Goal: Information Seeking & Learning: Learn about a topic

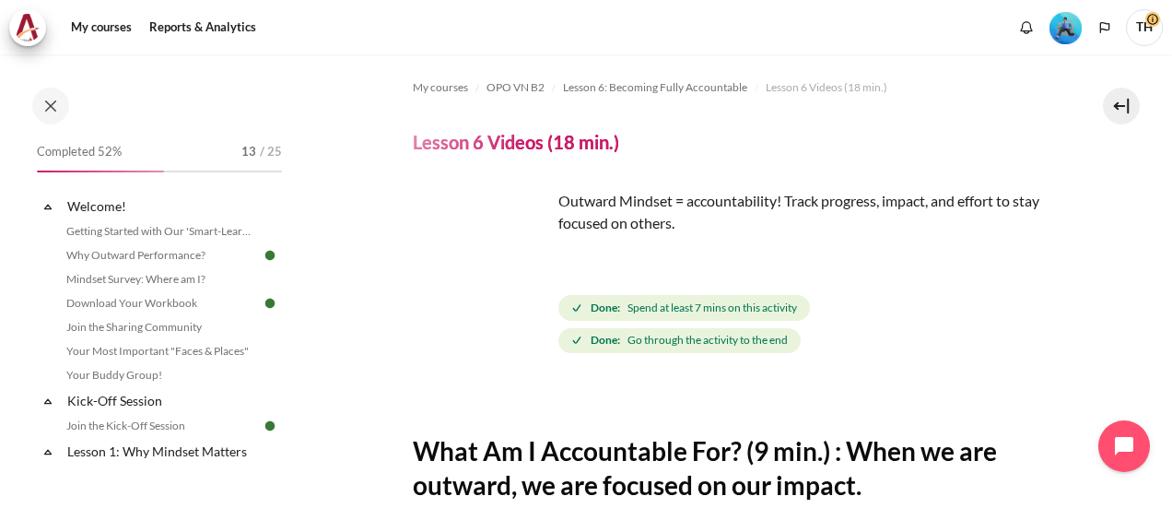
scroll to position [405, 0]
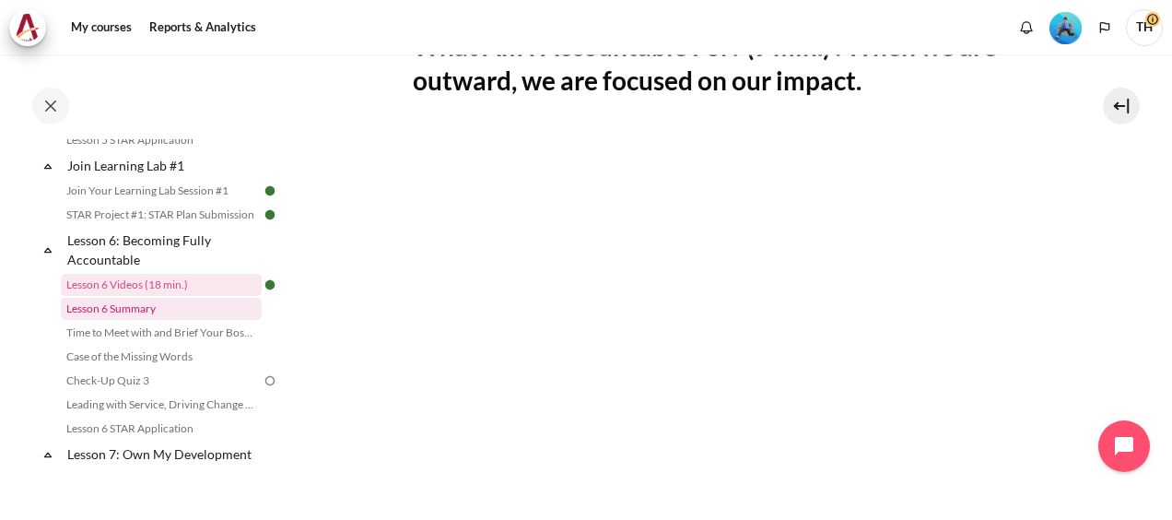
click at [149, 320] on link "Lesson 6 Summary" at bounding box center [161, 309] width 201 height 22
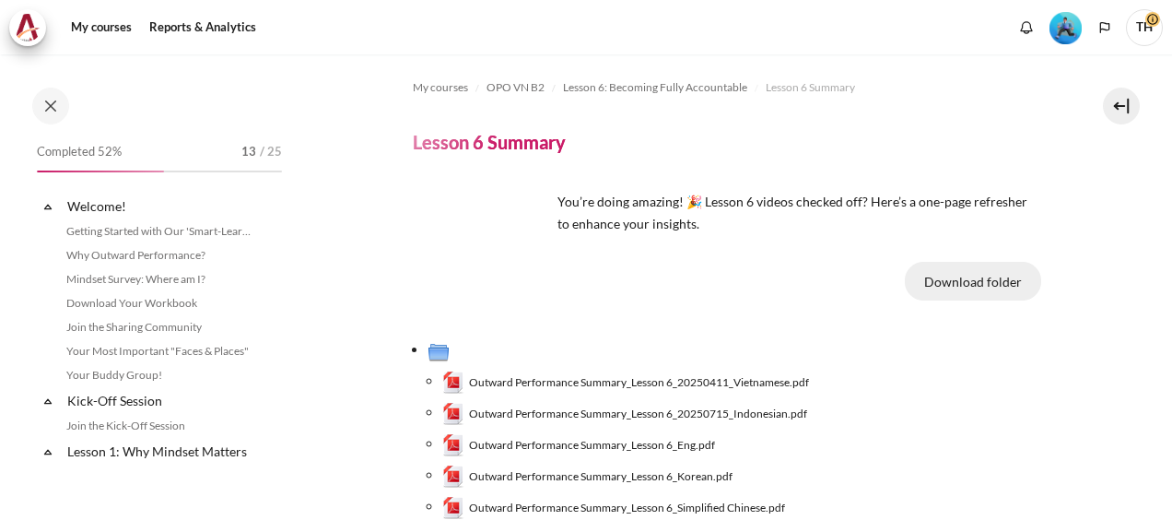
scroll to position [1014, 0]
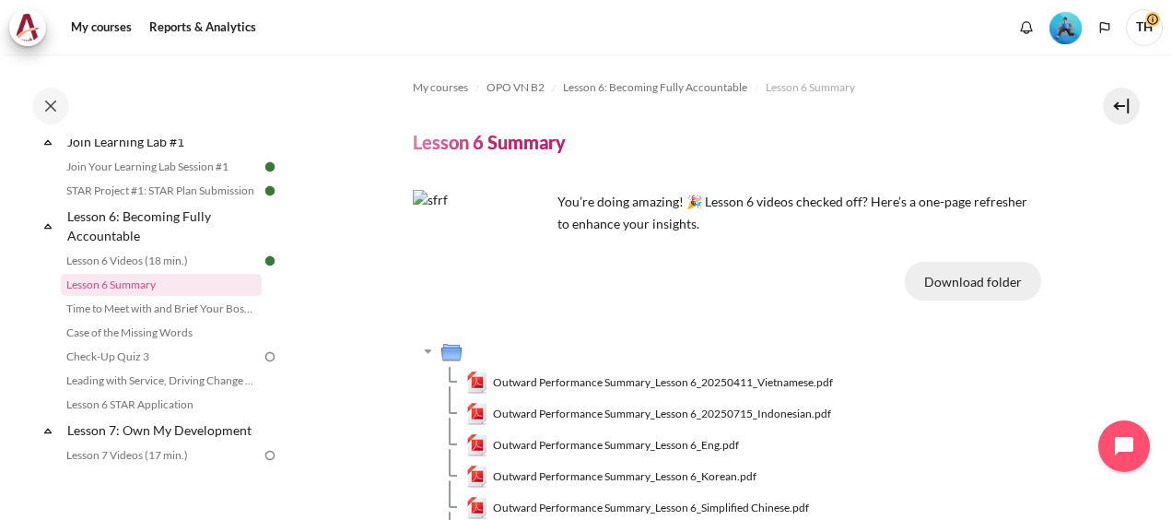
click at [974, 280] on button "Download folder" at bounding box center [973, 281] width 136 height 39
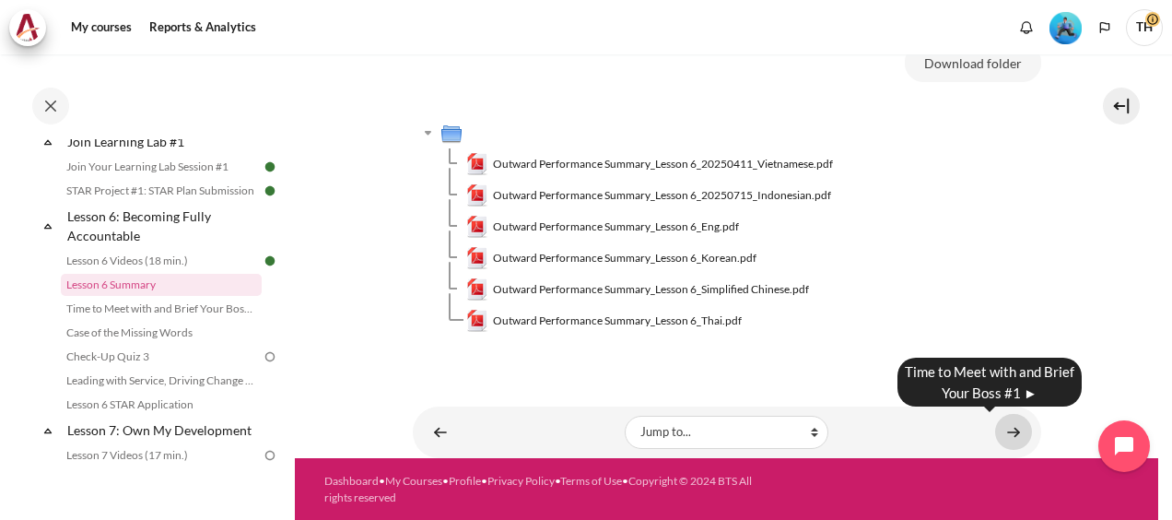
click at [998, 428] on link "Content" at bounding box center [1013, 432] width 37 height 36
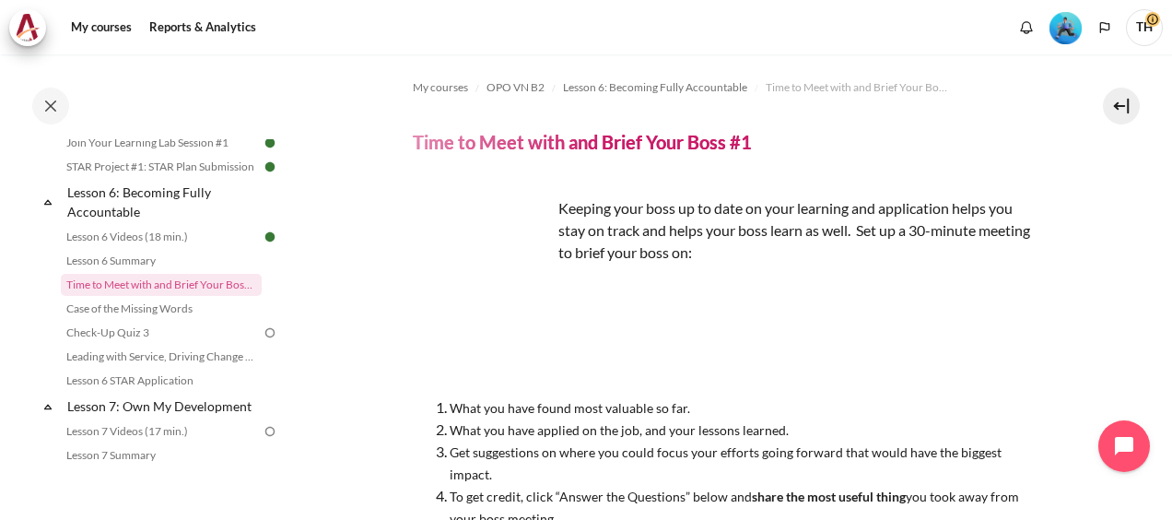
scroll to position [294, 0]
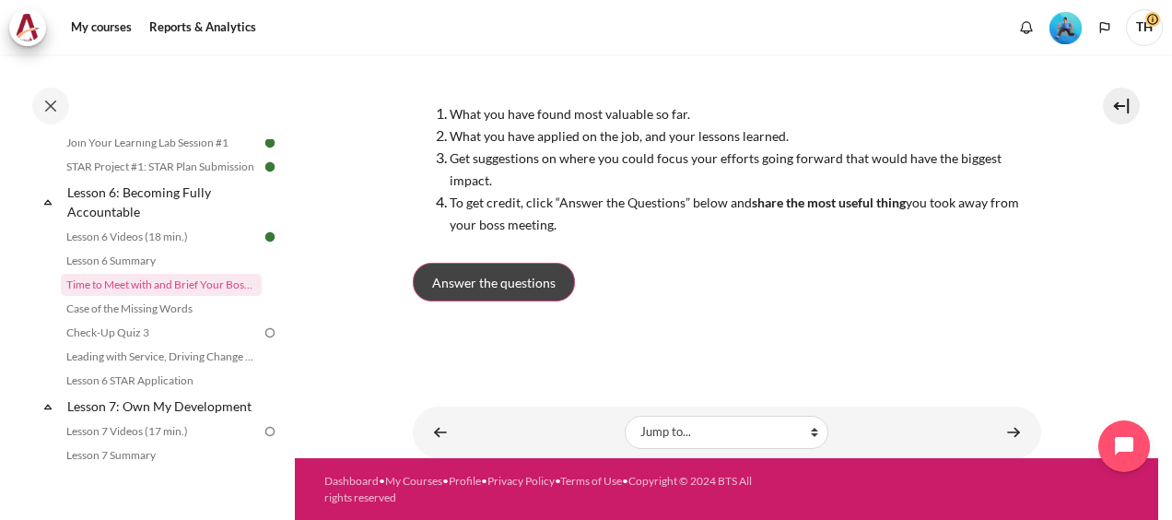
click at [556, 280] on link "Answer the questions" at bounding box center [494, 282] width 162 height 39
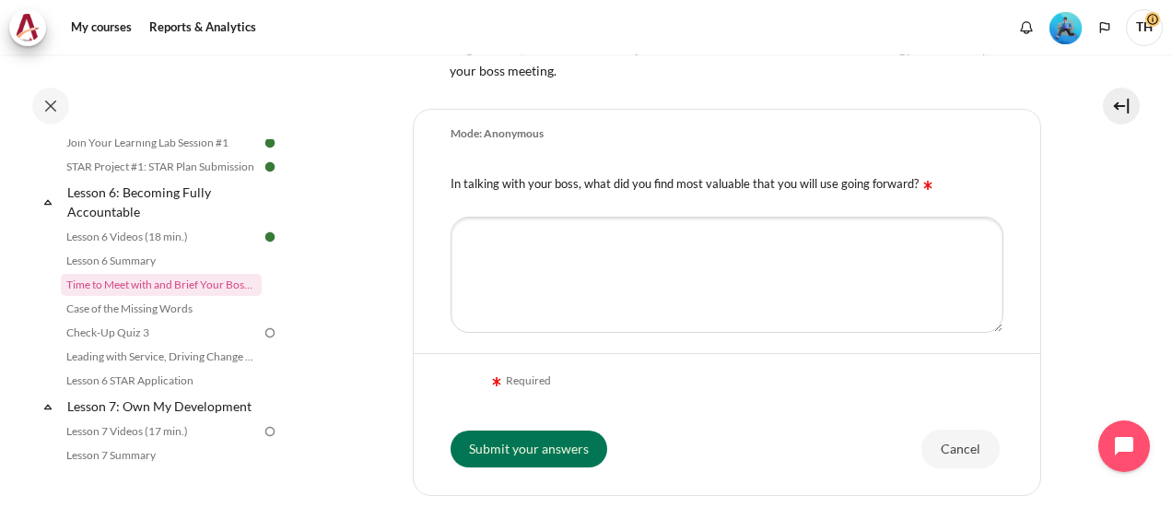
scroll to position [463, 0]
click at [144, 320] on link "Case of the Missing Words" at bounding box center [161, 309] width 201 height 22
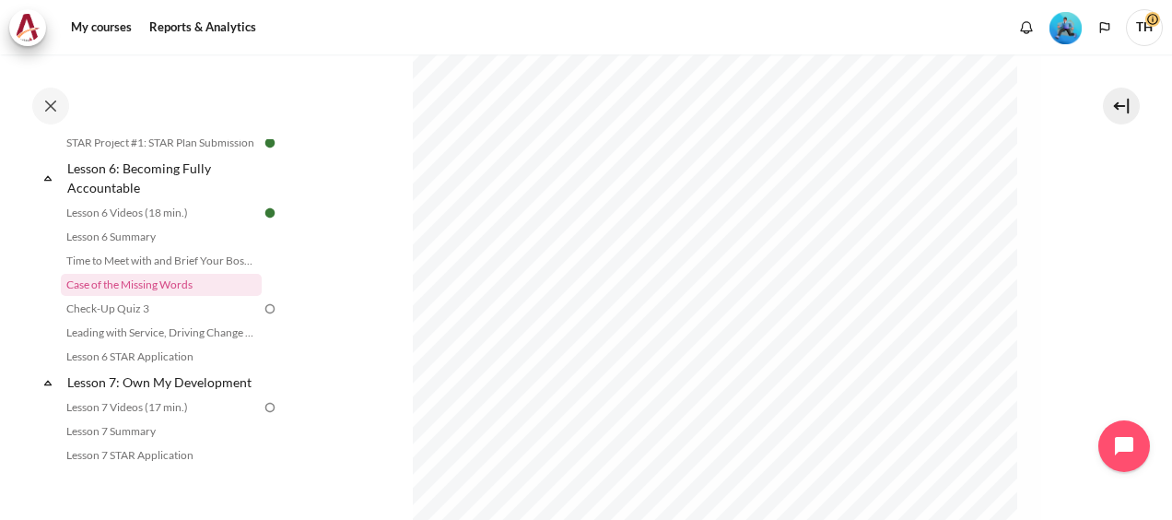
scroll to position [505, 0]
click at [358, 280] on section "My courses OPO VN B2 Lesson 6: Becoming Fully Accountable Case of the Missing W…" at bounding box center [727, 58] width 864 height 1347
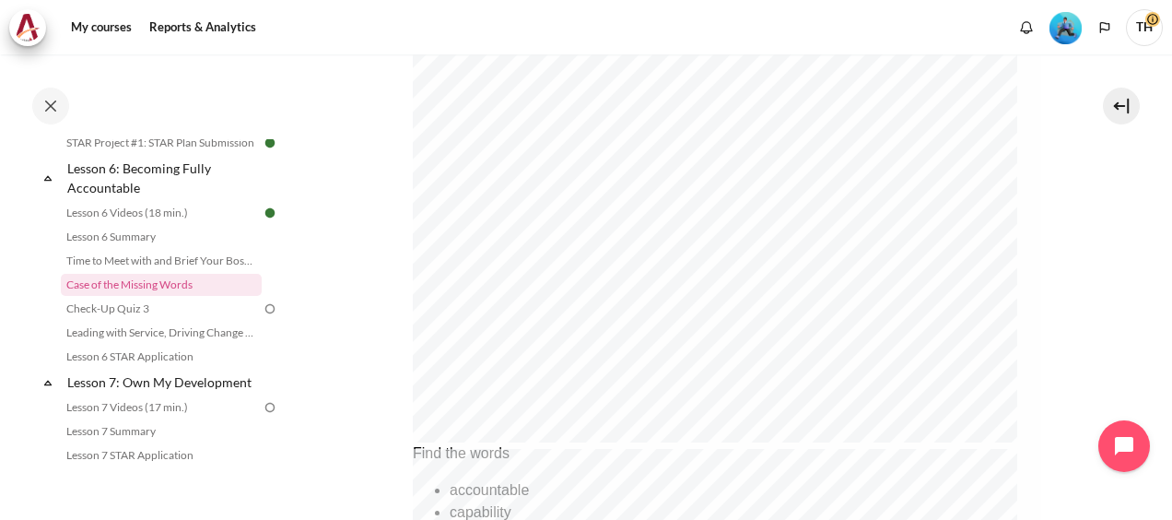
click at [389, 241] on section "My courses OPO VN B2 Lesson 6: Becoming Fully Accountable Case of the Missing W…" at bounding box center [727, 90] width 864 height 1347
click at [320, 312] on section "My courses OPO VN B2 Lesson 6: Becoming Fully Accountable Case of the Missing W…" at bounding box center [727, 228] width 864 height 1347
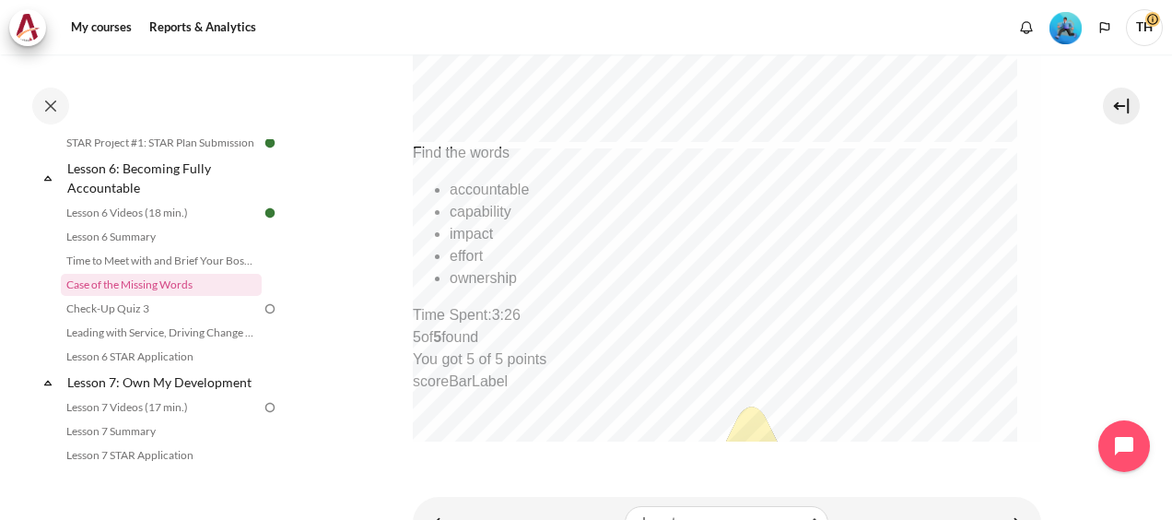
scroll to position [1029, 0]
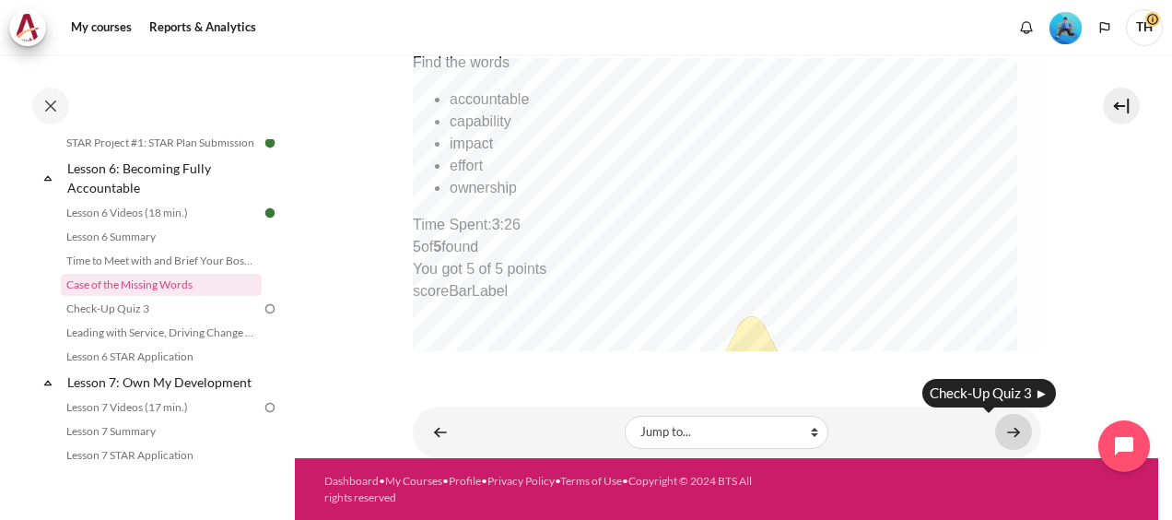
click at [1000, 433] on link "Content" at bounding box center [1013, 432] width 37 height 36
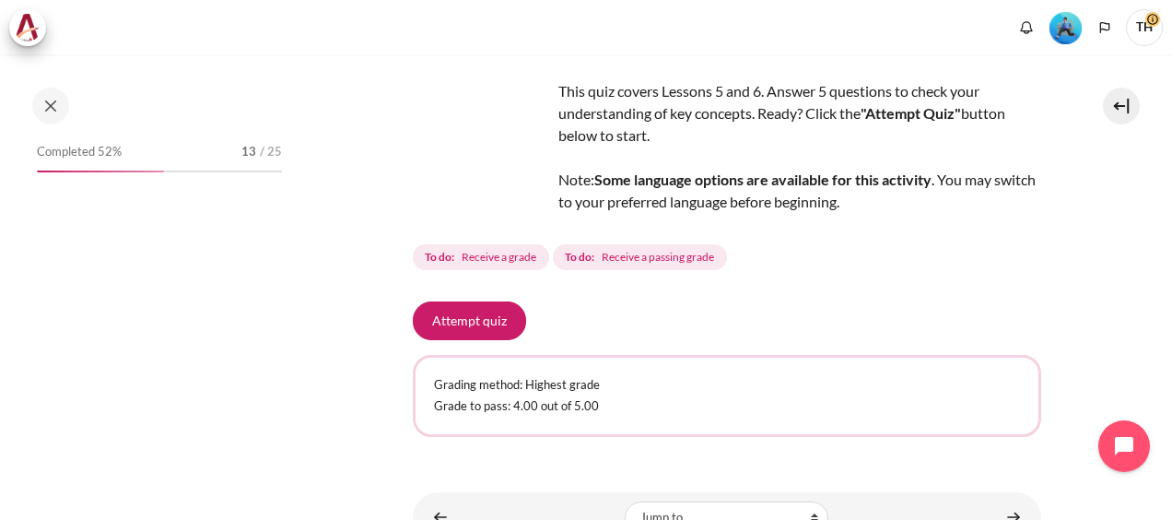
scroll to position [101, 0]
click at [477, 316] on button "Attempt quiz" at bounding box center [469, 321] width 113 height 39
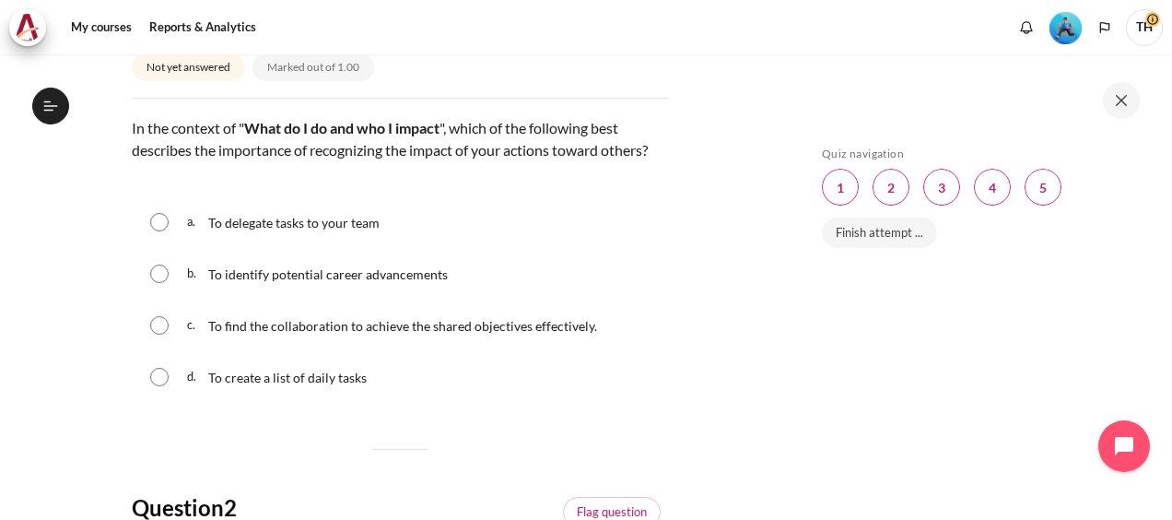
scroll to position [249, 0]
click at [159, 334] on input "Content" at bounding box center [159, 324] width 18 height 18
radio input "true"
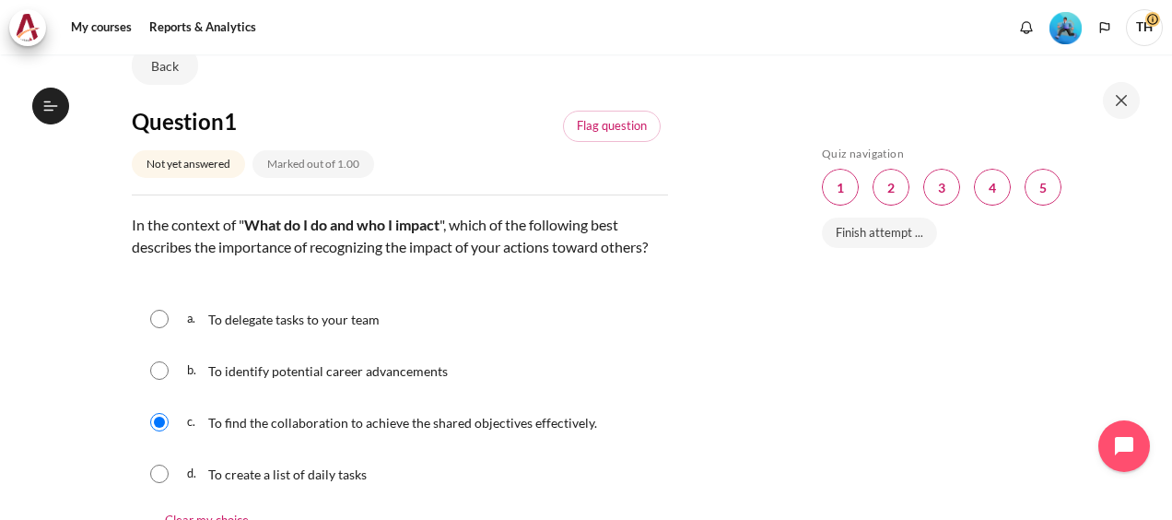
scroll to position [153, 0]
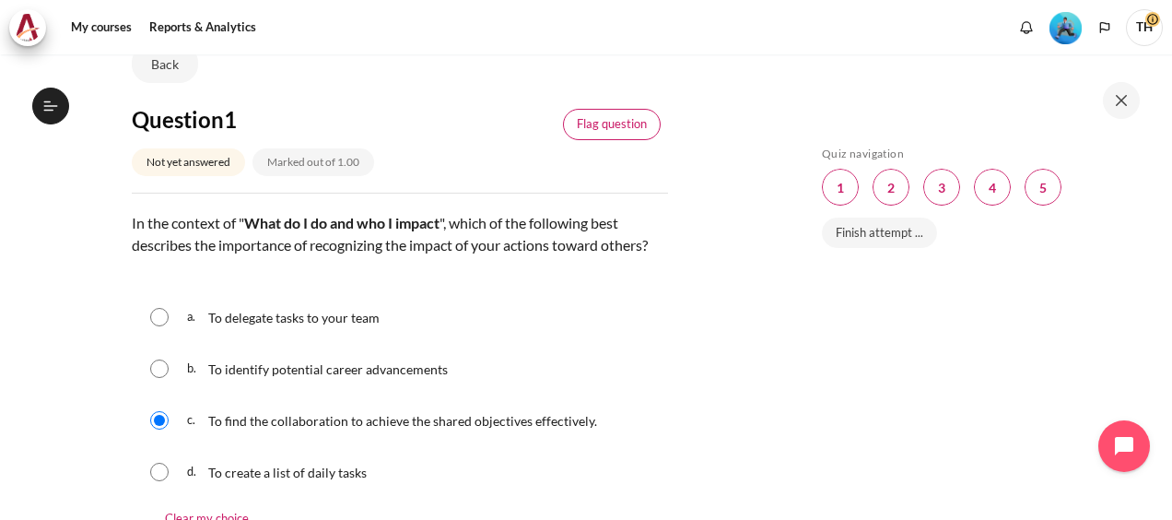
click at [612, 116] on link "Flag question" at bounding box center [612, 124] width 98 height 31
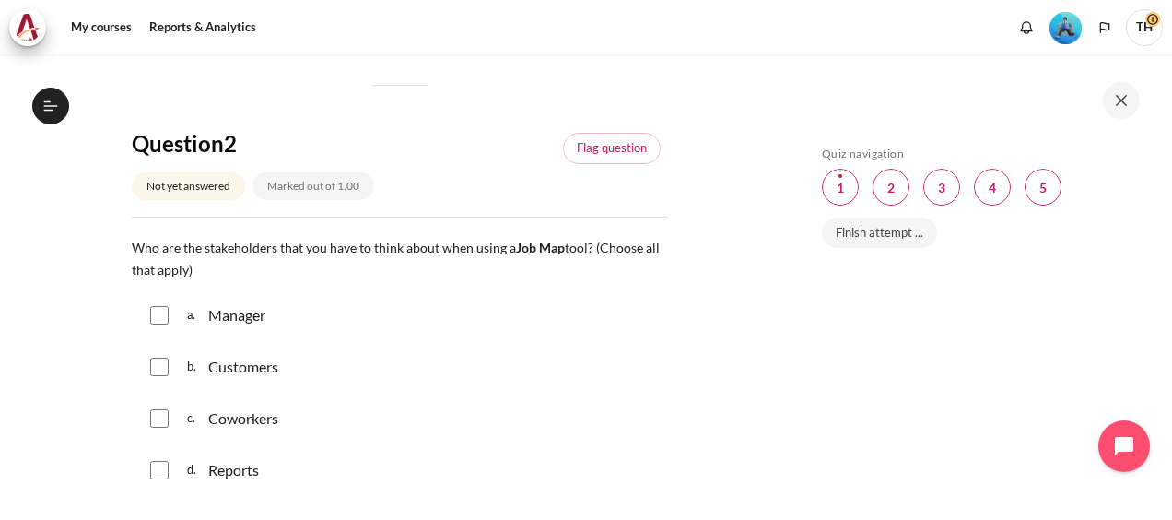
scroll to position [658, 0]
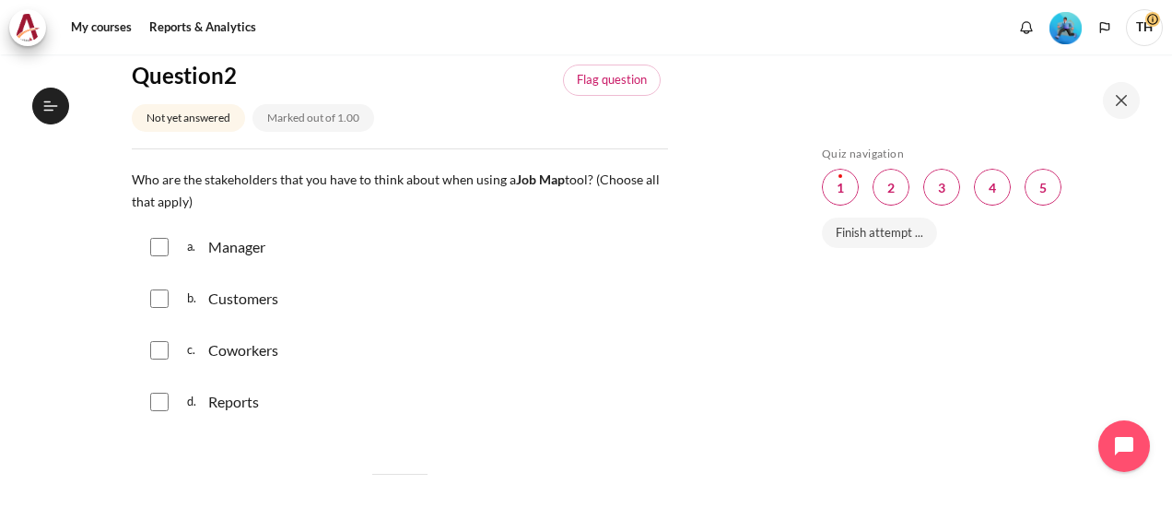
click at [155, 256] on input "Content" at bounding box center [159, 247] width 18 height 18
checkbox input "true"
click at [164, 308] on input "Content" at bounding box center [159, 298] width 18 height 18
checkbox input "true"
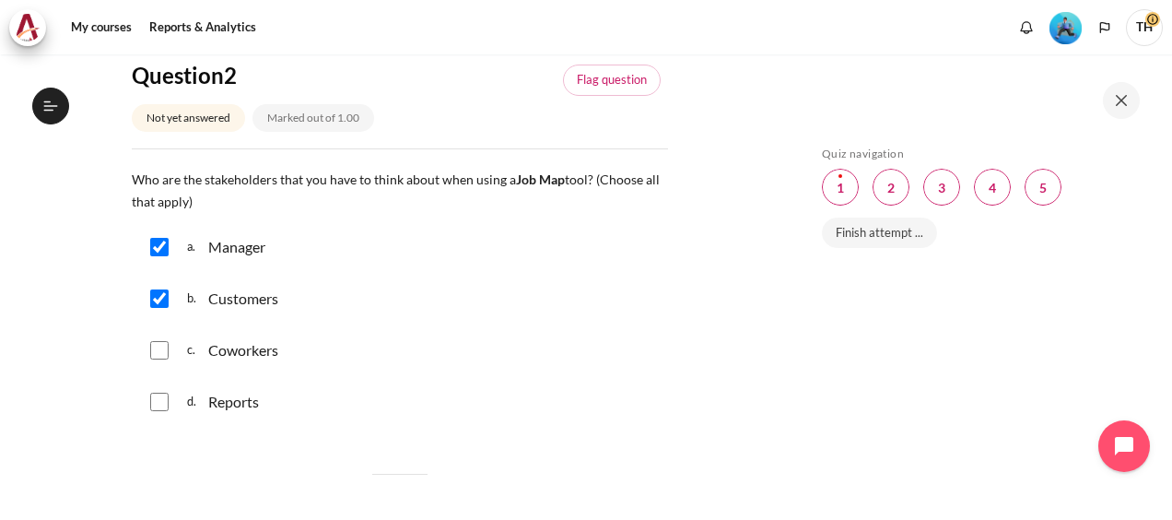
click at [158, 411] on input "Content" at bounding box center [159, 402] width 18 height 18
checkbox input "true"
click at [165, 359] on input "Content" at bounding box center [159, 350] width 18 height 18
checkbox input "true"
click at [577, 96] on link "Flag question" at bounding box center [612, 80] width 98 height 31
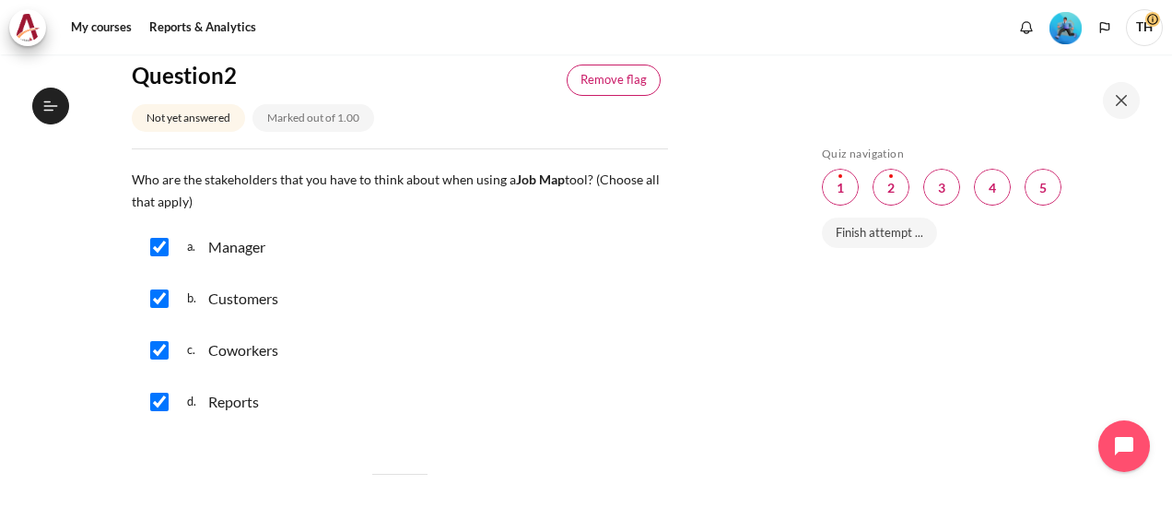
scroll to position [953, 0]
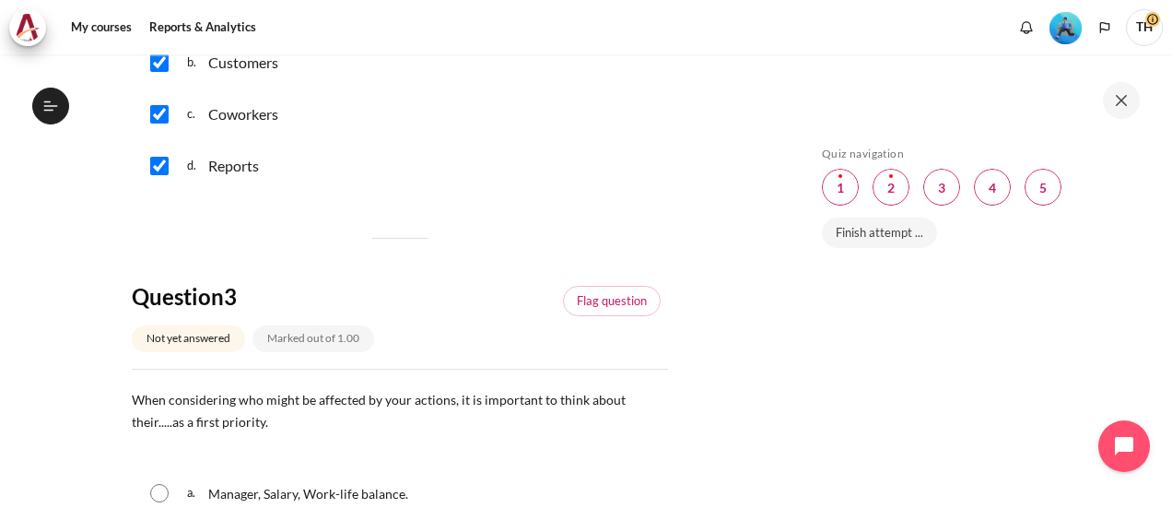
click at [650, 252] on div "Question 1 Not yet answered Marked out of 1.00 Remove flag Question text In the…" at bounding box center [400, 476] width 536 height 2343
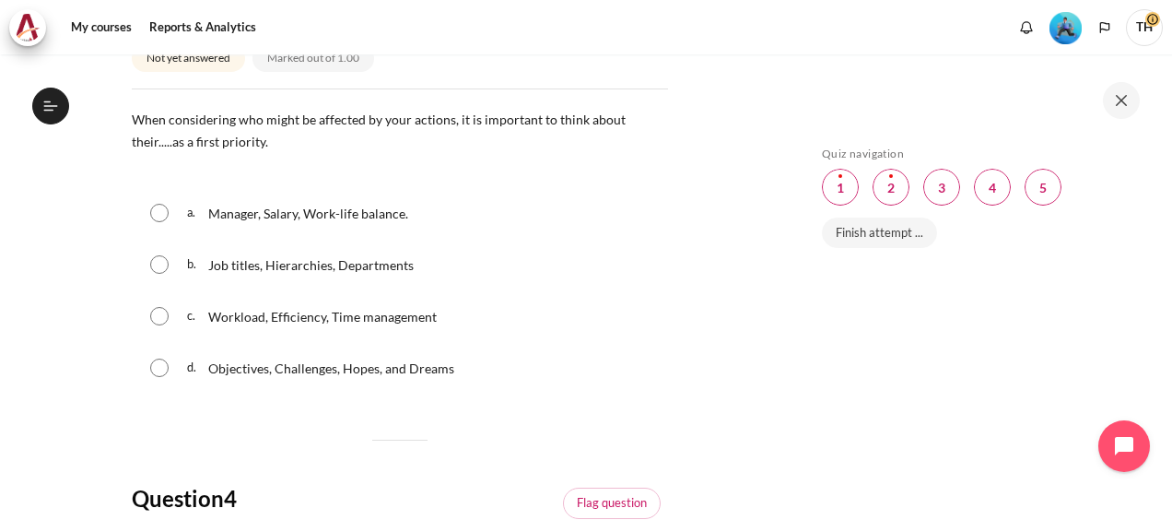
scroll to position [1252, 0]
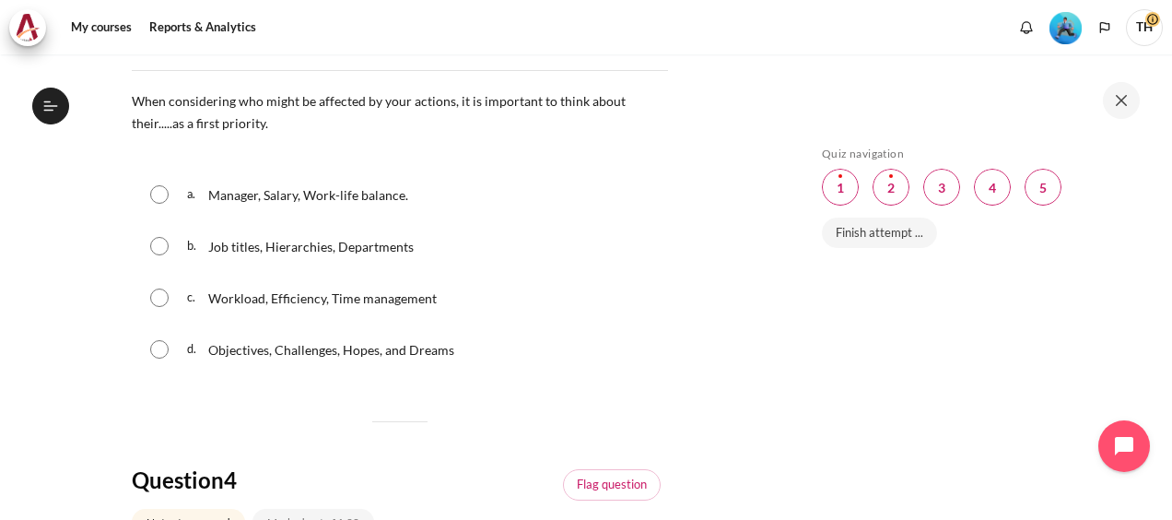
click at [160, 307] on input "Content" at bounding box center [159, 297] width 18 height 18
radio input "true"
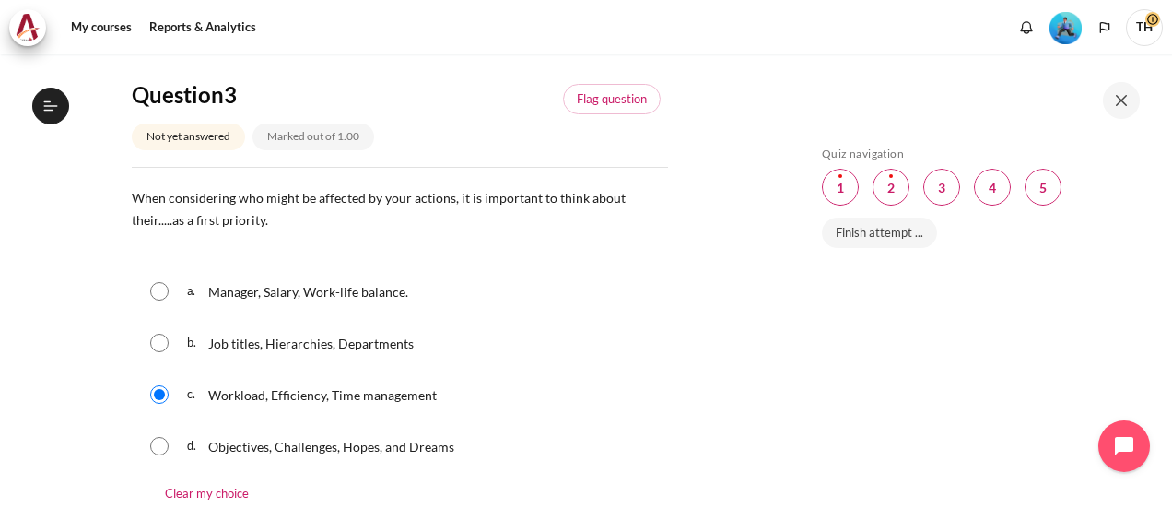
scroll to position [1154, 0]
click at [600, 109] on link "Flag question" at bounding box center [612, 100] width 98 height 31
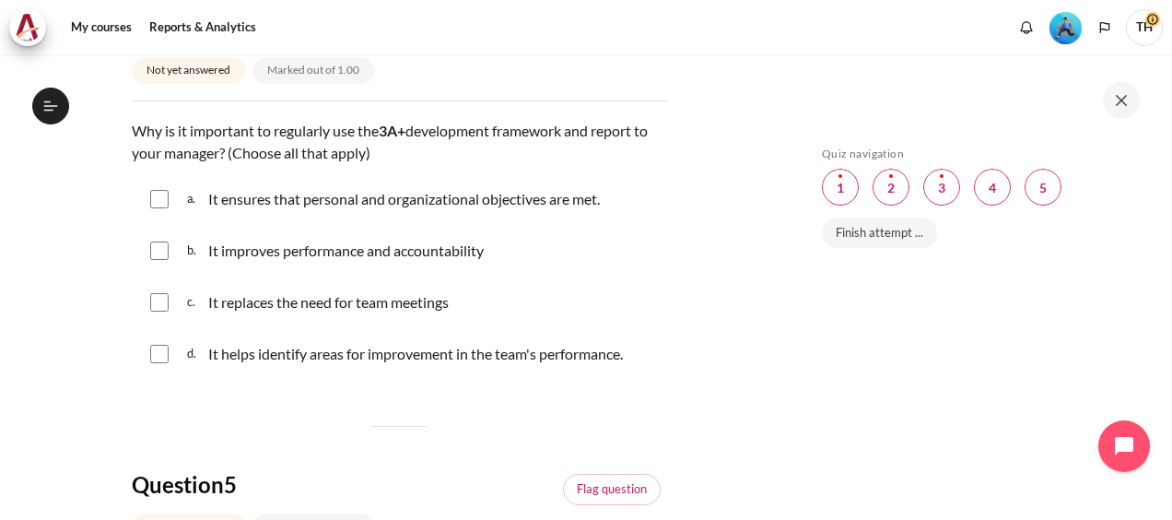
scroll to position [1740, 0]
click at [159, 209] on input "Content" at bounding box center [159, 200] width 18 height 18
checkbox input "true"
click at [163, 261] on input "Content" at bounding box center [159, 251] width 18 height 18
checkbox input "true"
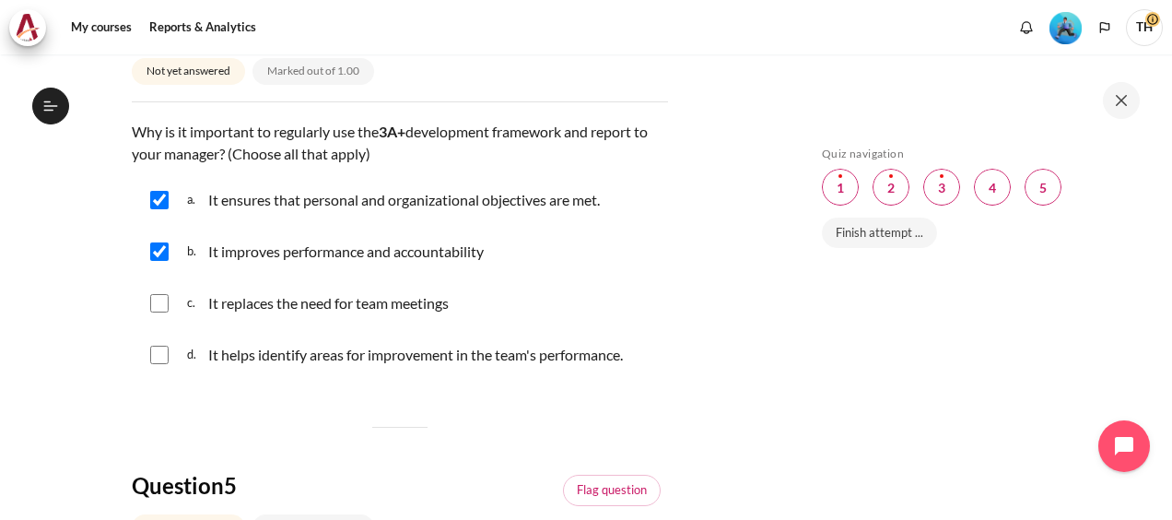
click at [165, 364] on input "Content" at bounding box center [159, 355] width 18 height 18
checkbox input "true"
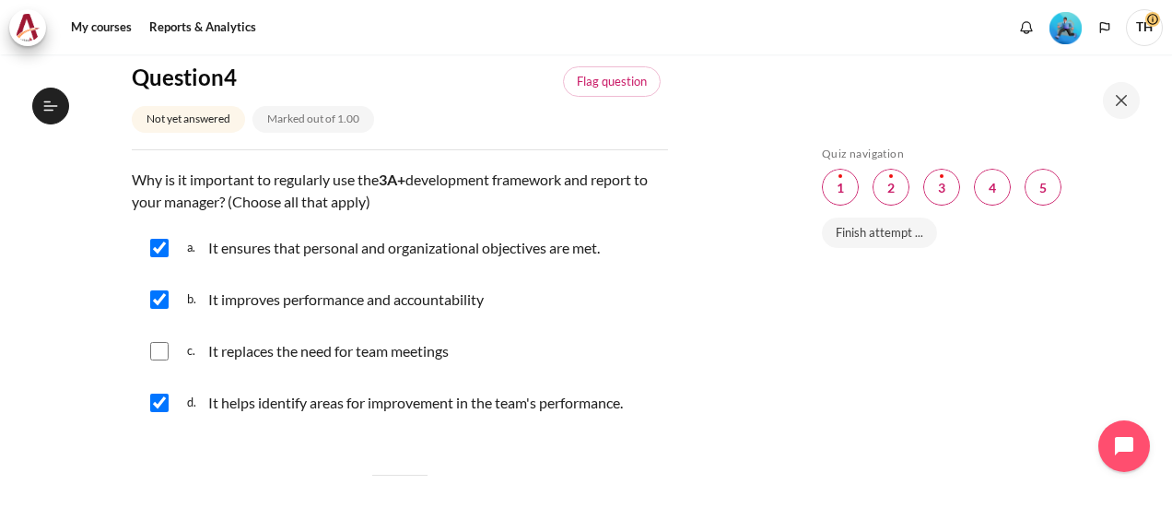
scroll to position [1692, 0]
click at [640, 95] on link "Flag question" at bounding box center [612, 81] width 98 height 31
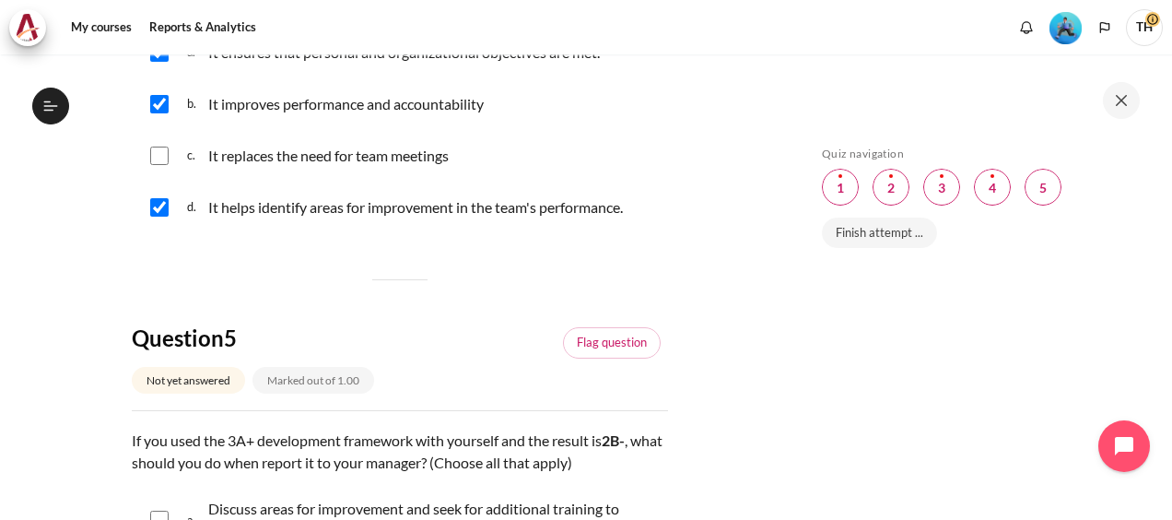
scroll to position [1879, 0]
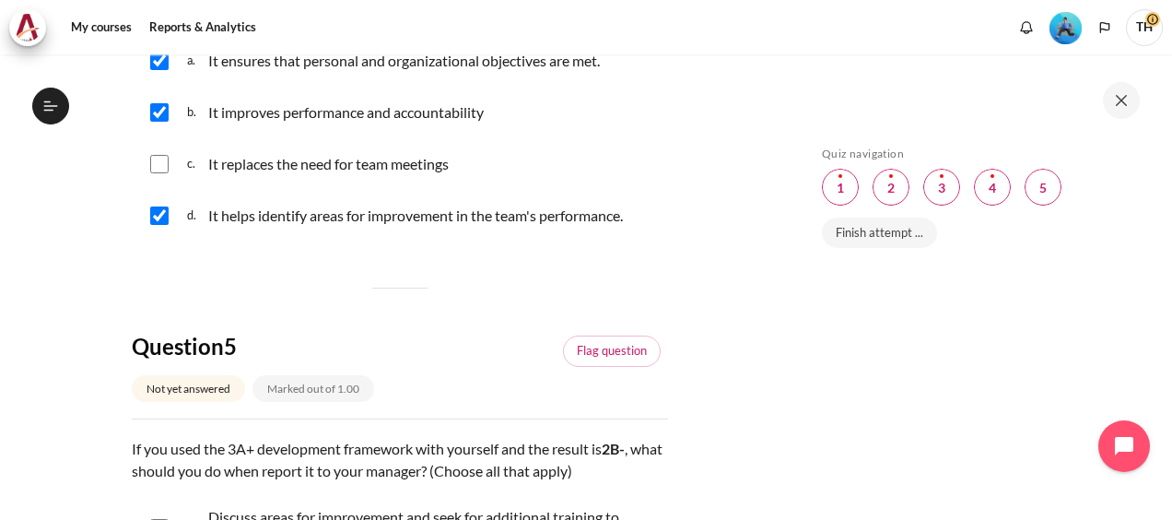
click at [512, 188] on div "c. It replaces the need for team meetings" at bounding box center [400, 164] width 536 height 48
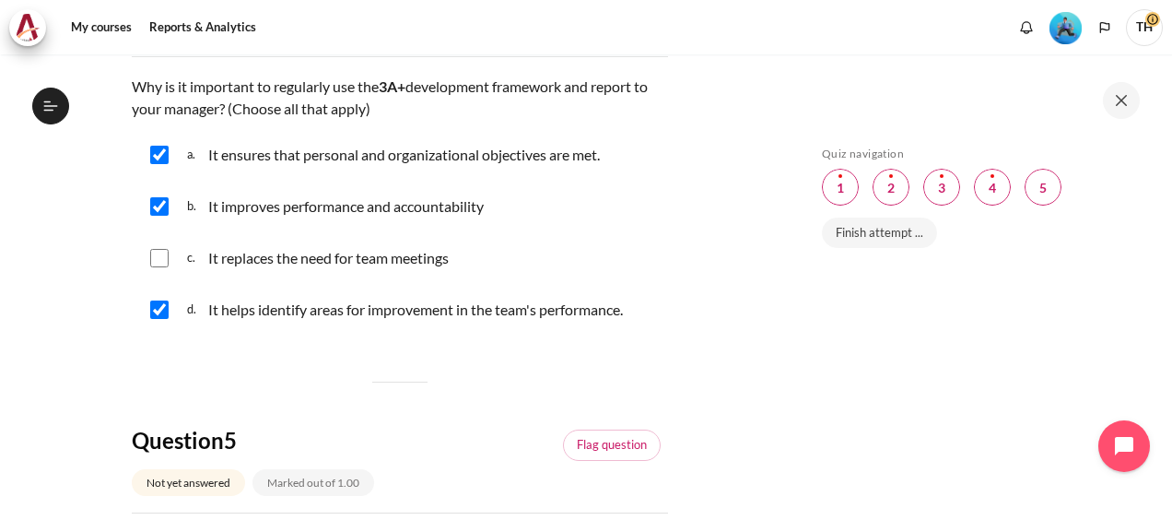
scroll to position [1784, 0]
click at [159, 165] on input "Content" at bounding box center [159, 156] width 18 height 18
click at [160, 165] on input "Content" at bounding box center [159, 156] width 18 height 18
checkbox input "true"
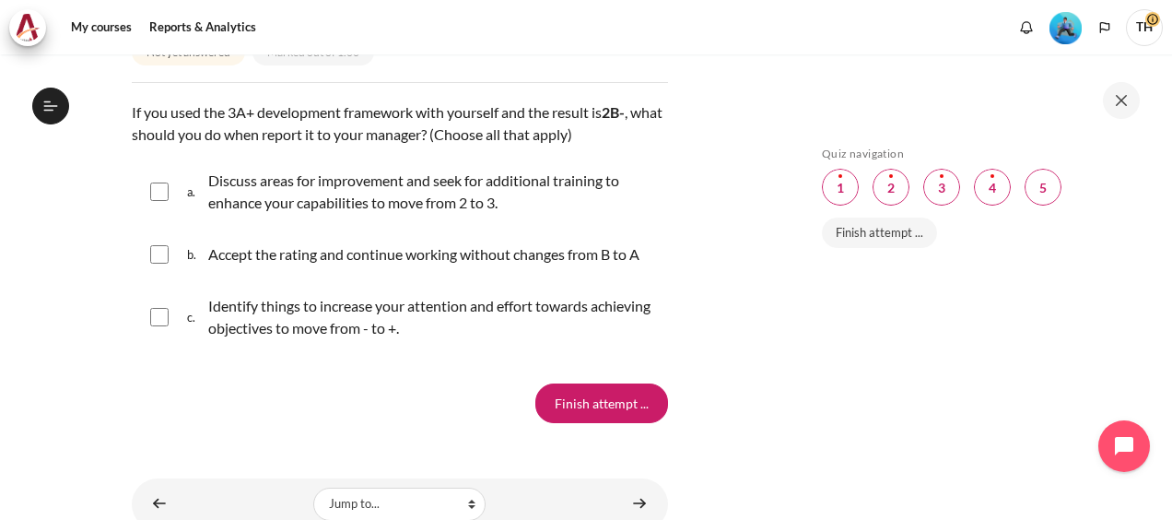
scroll to position [2215, 0]
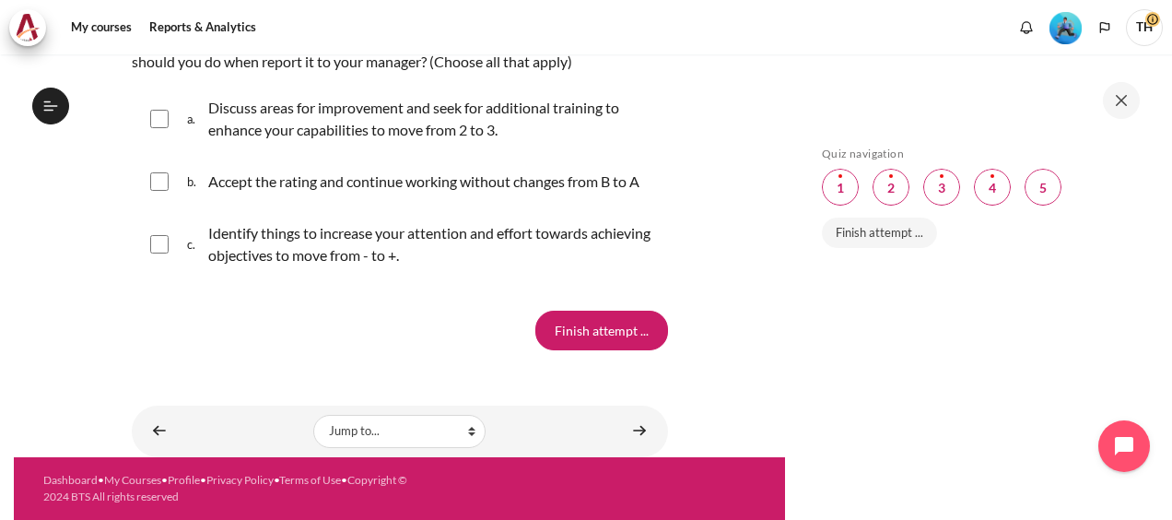
scroll to position [2137, 0]
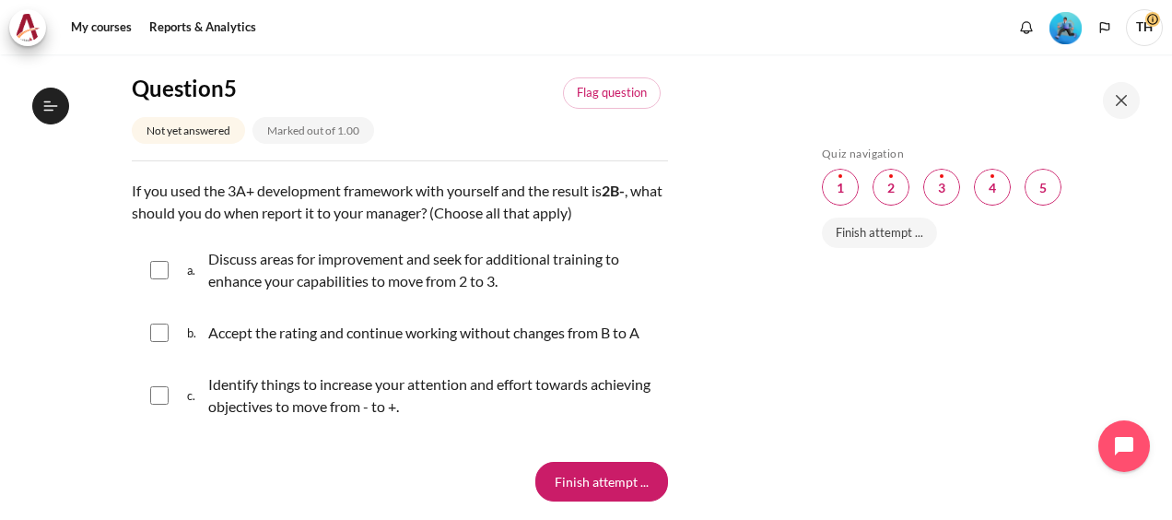
click at [159, 279] on input "Content" at bounding box center [159, 270] width 18 height 18
checkbox input "true"
click at [159, 342] on input "Content" at bounding box center [159, 333] width 18 height 18
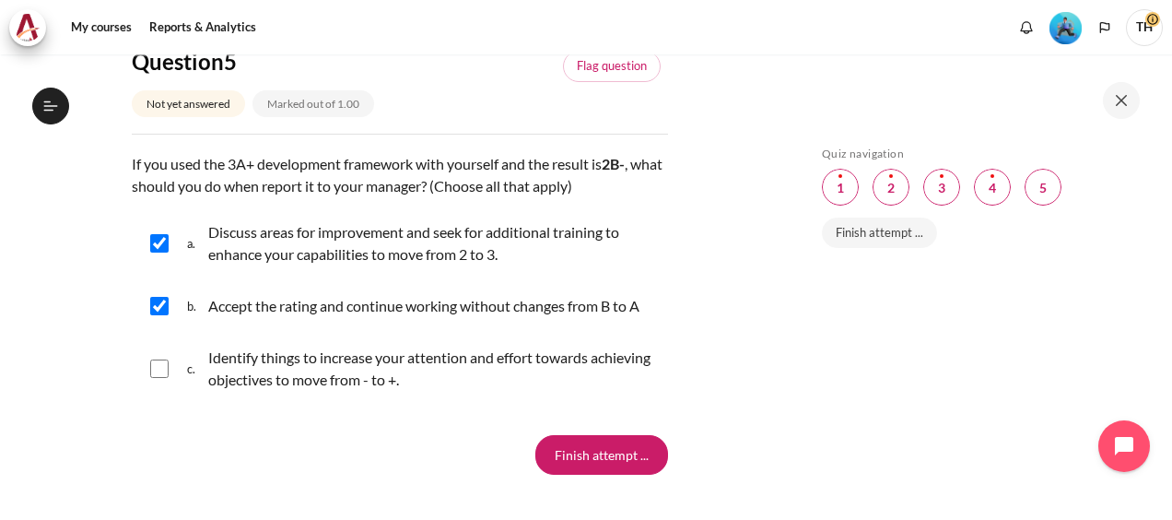
scroll to position [2165, 0]
click at [622, 81] on link "Flag question" at bounding box center [612, 65] width 98 height 31
click at [160, 314] on input "Content" at bounding box center [159, 305] width 18 height 18
checkbox input "false"
click at [166, 377] on input "Content" at bounding box center [159, 368] width 18 height 18
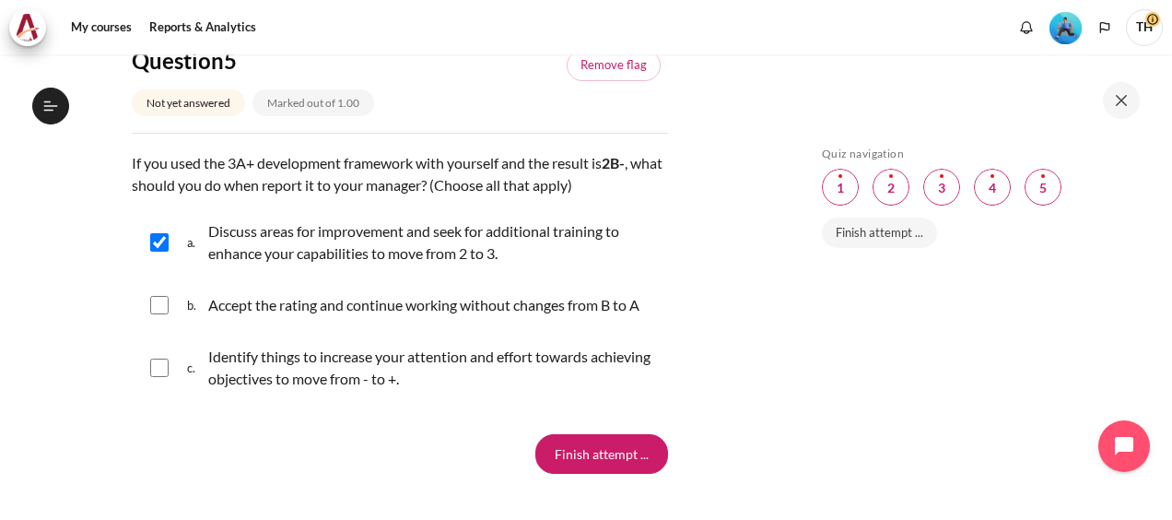
checkbox input "true"
click at [603, 472] on input "Finish attempt ..." at bounding box center [601, 453] width 133 height 39
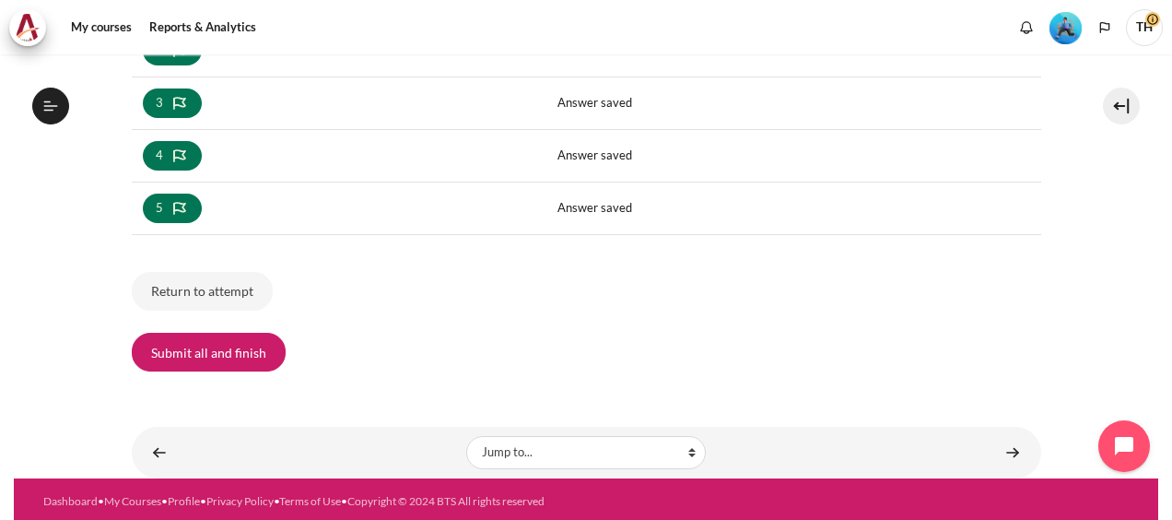
scroll to position [428, 0]
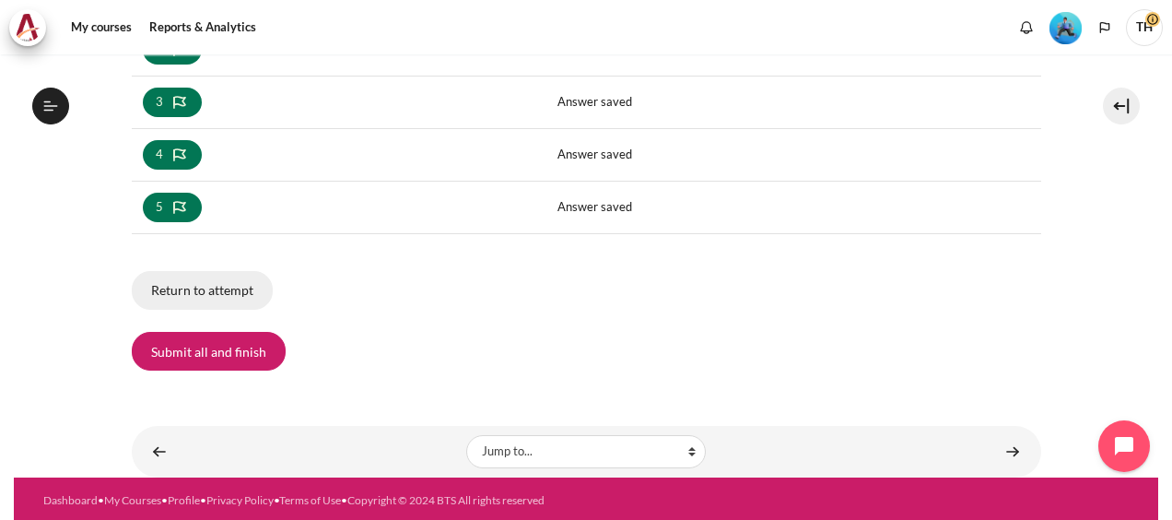
click at [210, 289] on button "Return to attempt" at bounding box center [202, 290] width 141 height 39
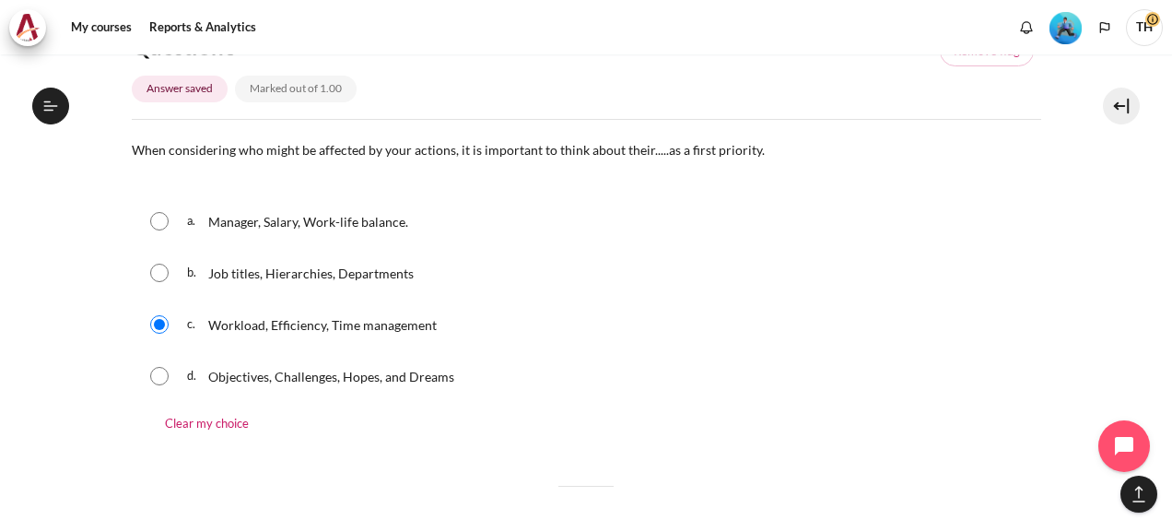
scroll to position [1188, 0]
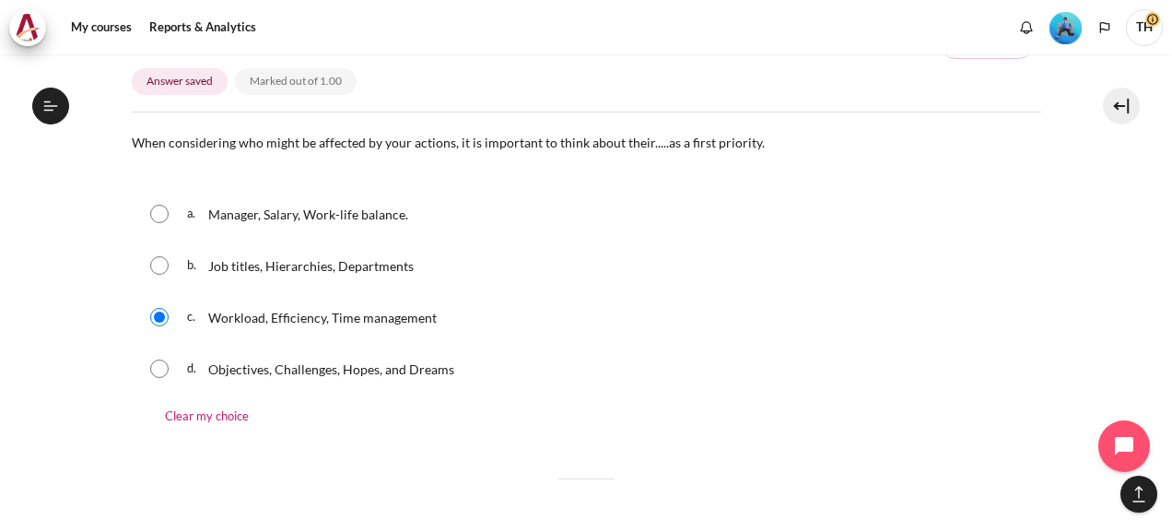
click at [159, 371] on input "Content" at bounding box center [159, 368] width 18 height 18
radio input "true"
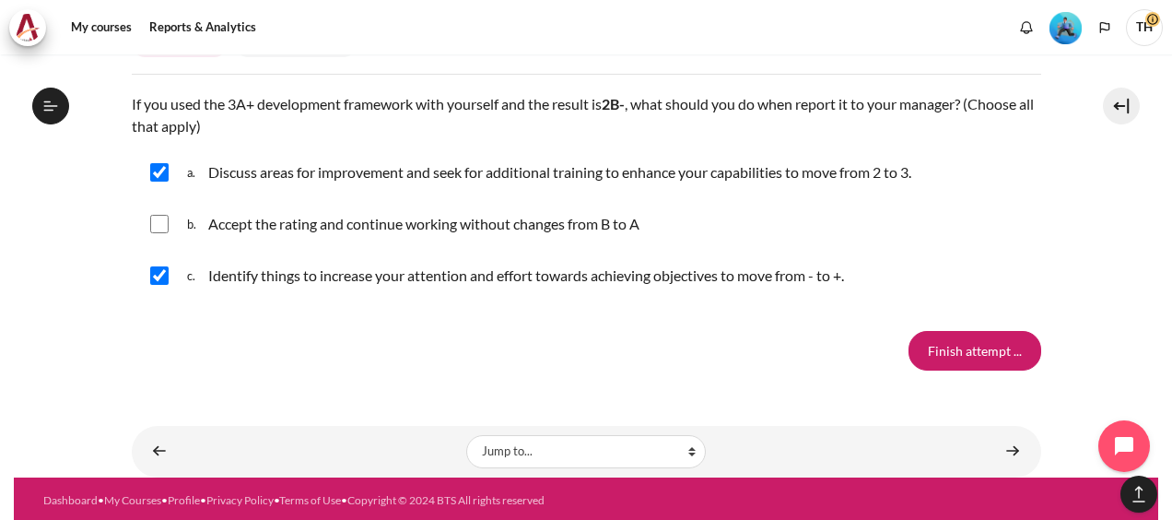
scroll to position [2158, 0]
click at [935, 350] on input "Finish attempt ..." at bounding box center [975, 350] width 133 height 39
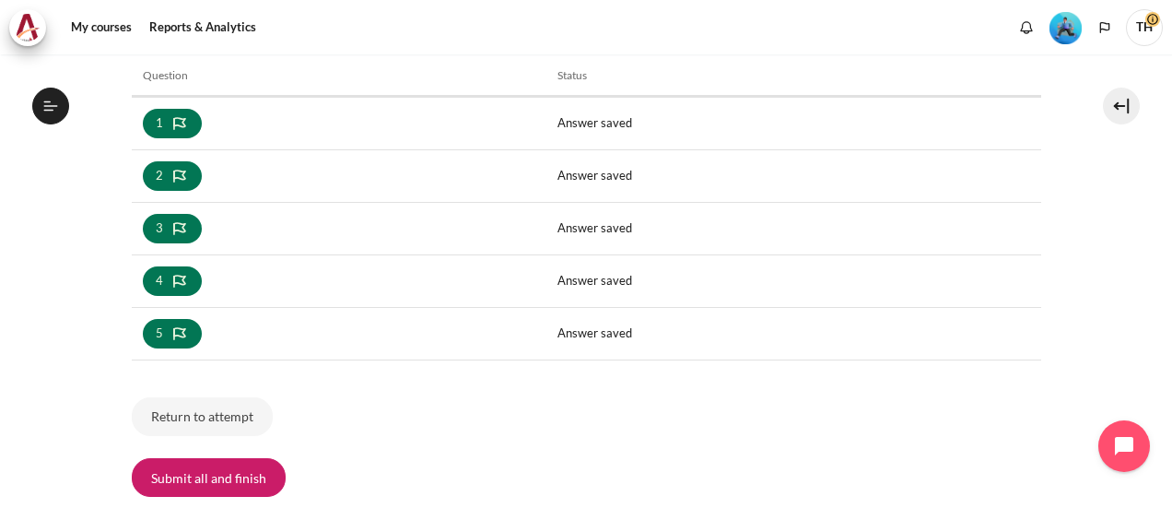
scroll to position [359, 0]
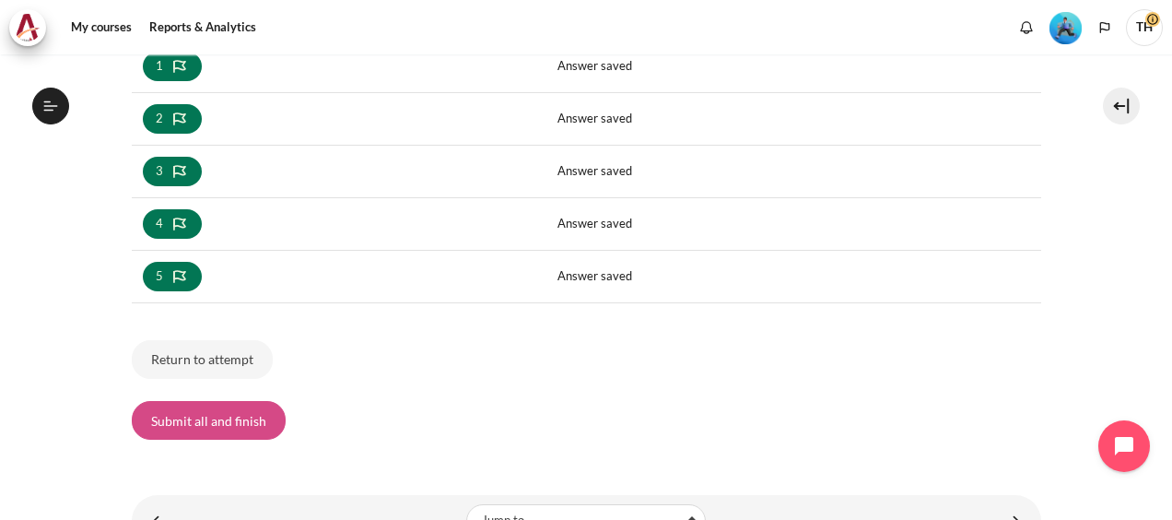
click at [188, 416] on button "Submit all and finish" at bounding box center [209, 420] width 154 height 39
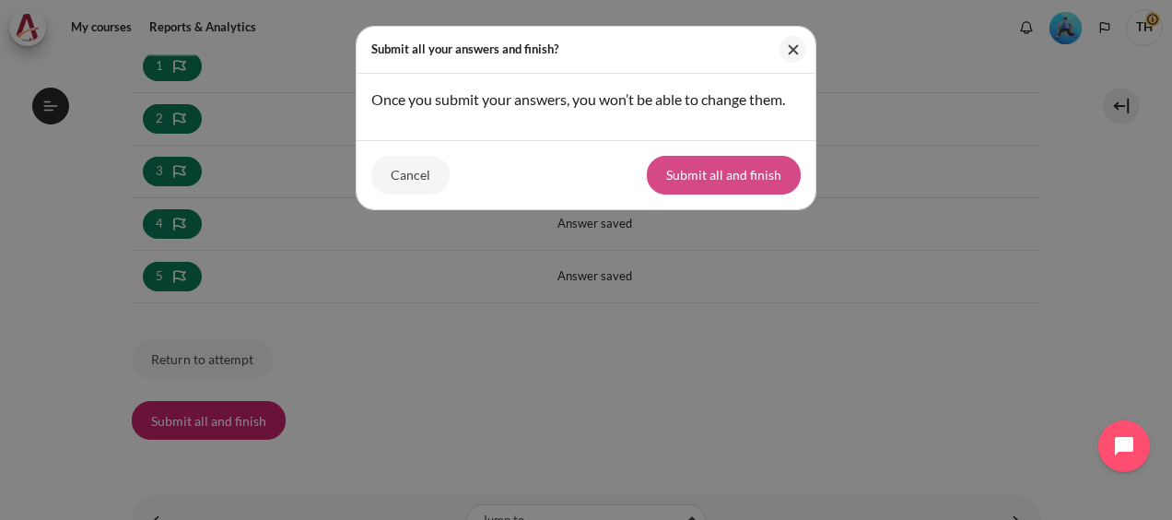
click at [716, 170] on button "Submit all and finish" at bounding box center [724, 175] width 154 height 39
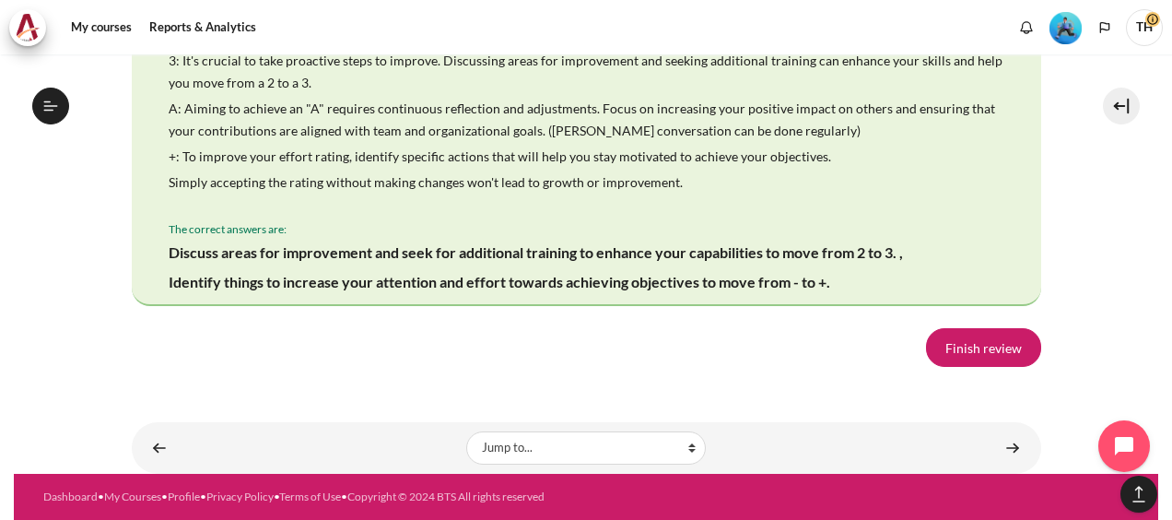
scroll to position [3503, 0]
click at [645, 164] on span "+: To improve your effort rating, identify specific actions that will help you …" at bounding box center [500, 156] width 663 height 16
click at [968, 345] on link "Finish review" at bounding box center [983, 347] width 115 height 39
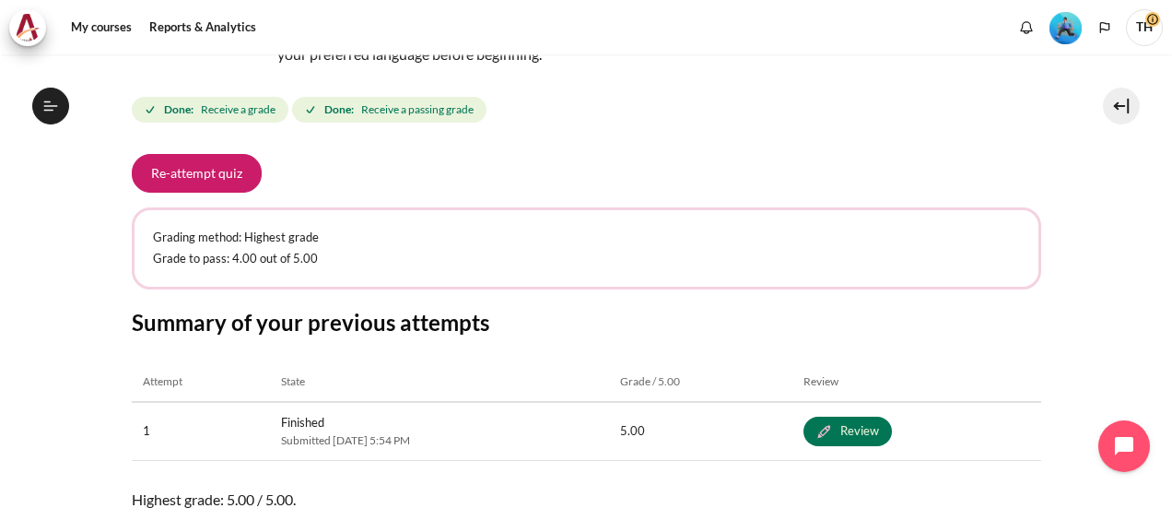
scroll to position [391, 0]
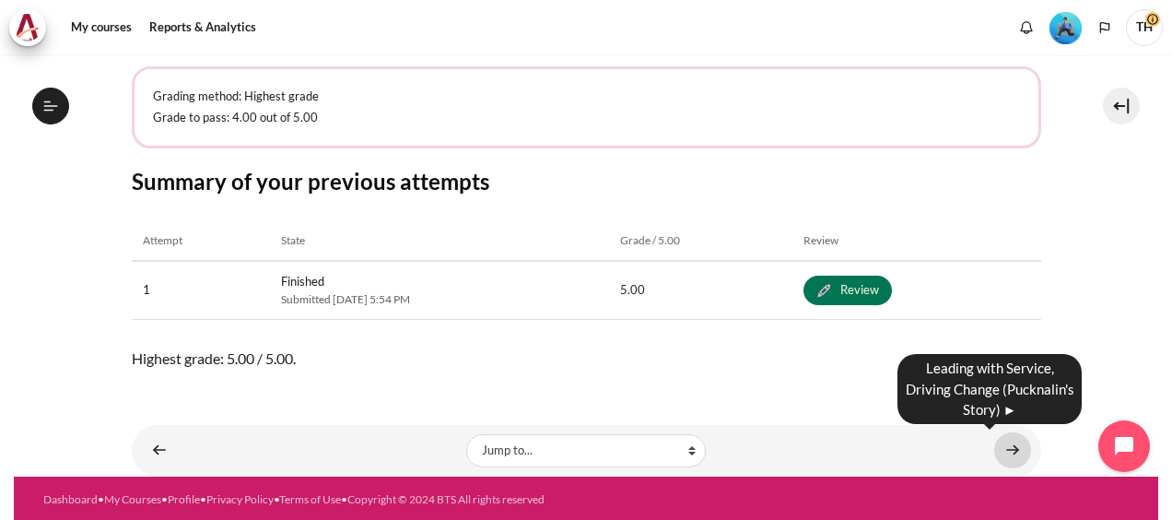
click at [1008, 447] on link "Content" at bounding box center [1012, 450] width 37 height 36
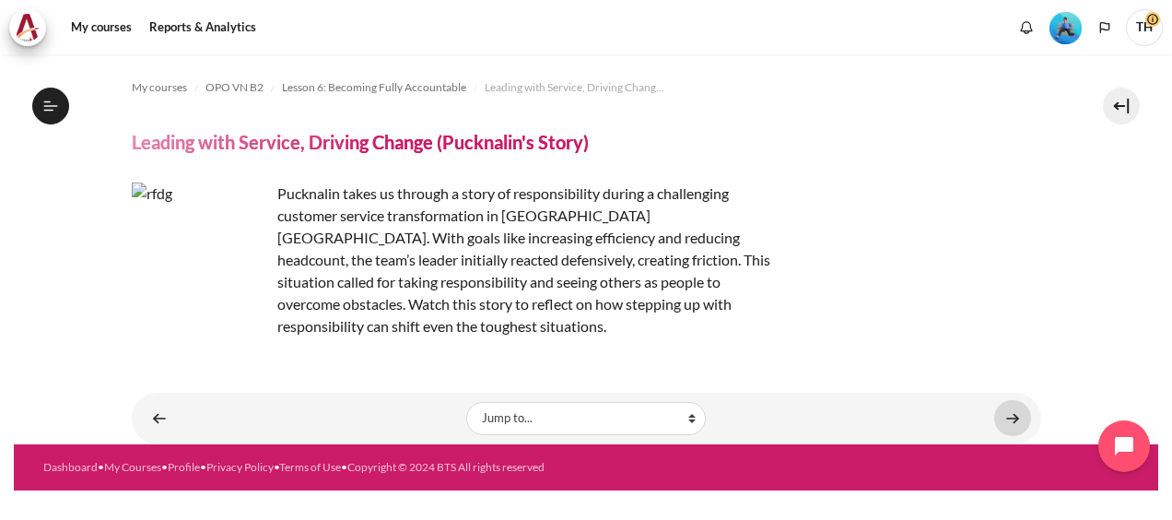
scroll to position [1110, 0]
click at [1009, 400] on link "Content" at bounding box center [1012, 418] width 37 height 36
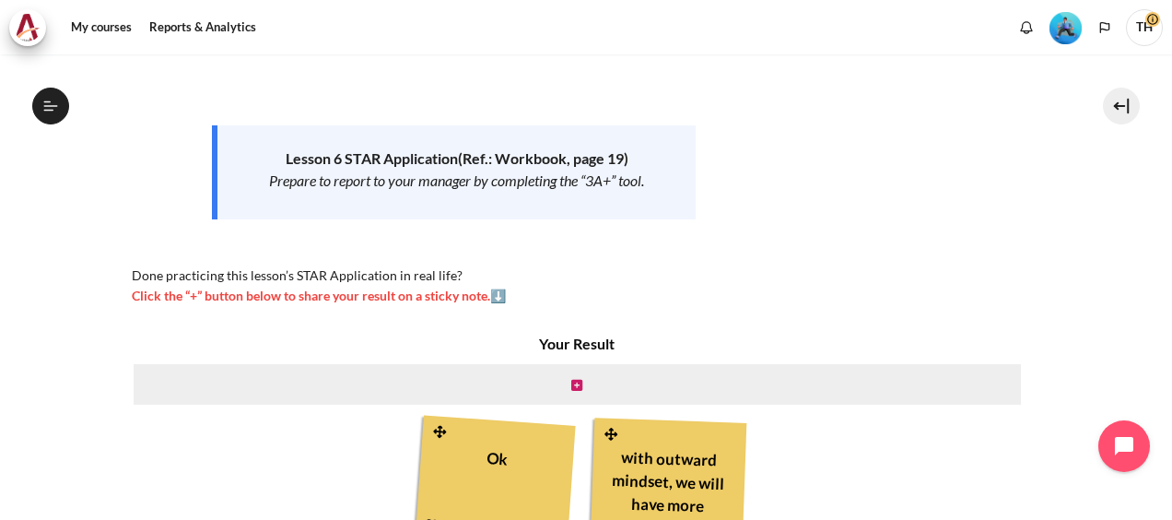
scroll to position [239, 0]
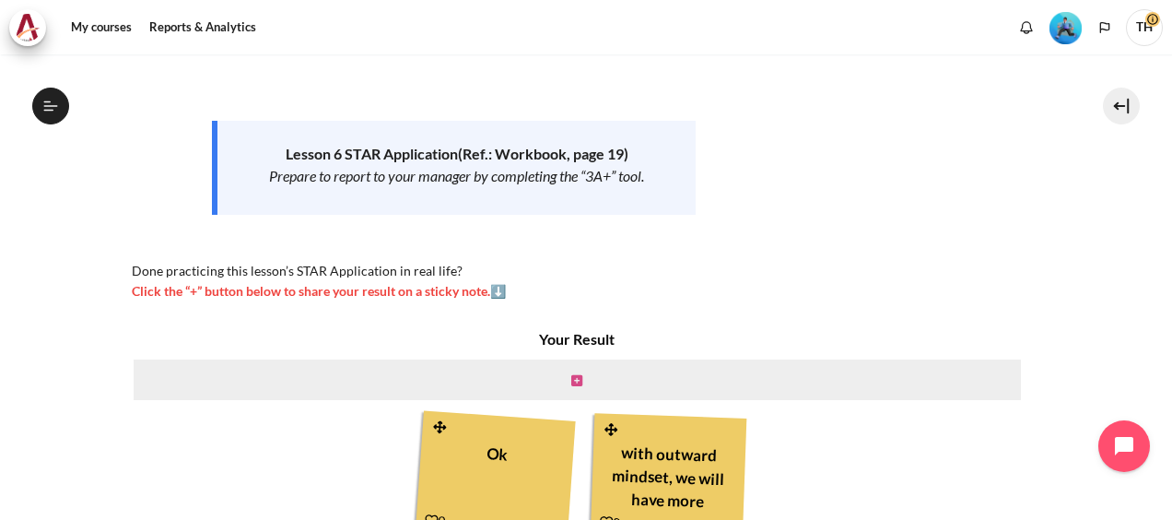
click at [571, 380] on icon "Content" at bounding box center [576, 380] width 11 height 13
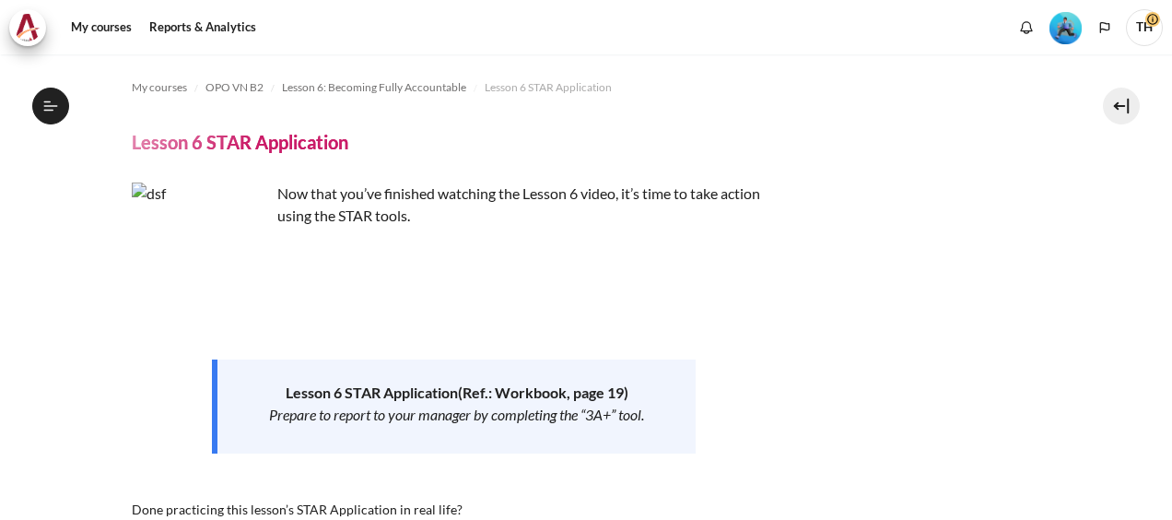
scroll to position [229, 0]
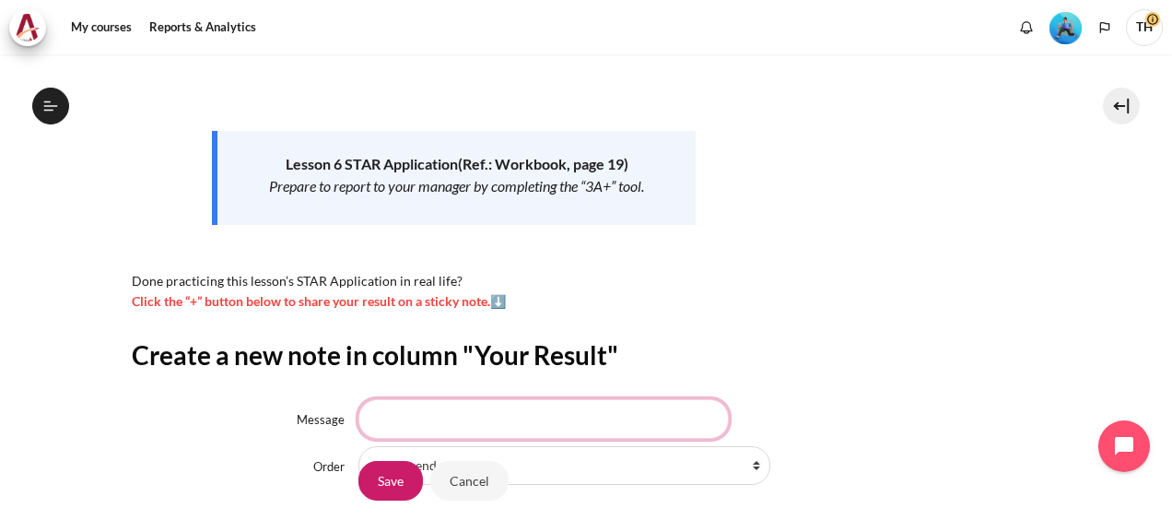
click at [437, 428] on input "Message" at bounding box center [544, 418] width 371 height 39
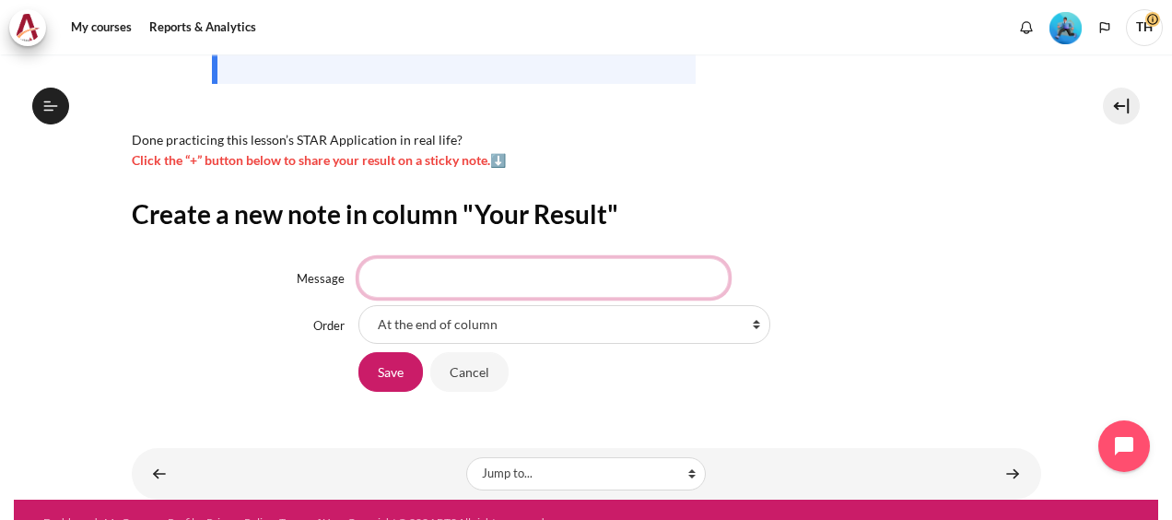
click at [413, 278] on input "Message" at bounding box center [544, 277] width 371 height 39
type input "Good"
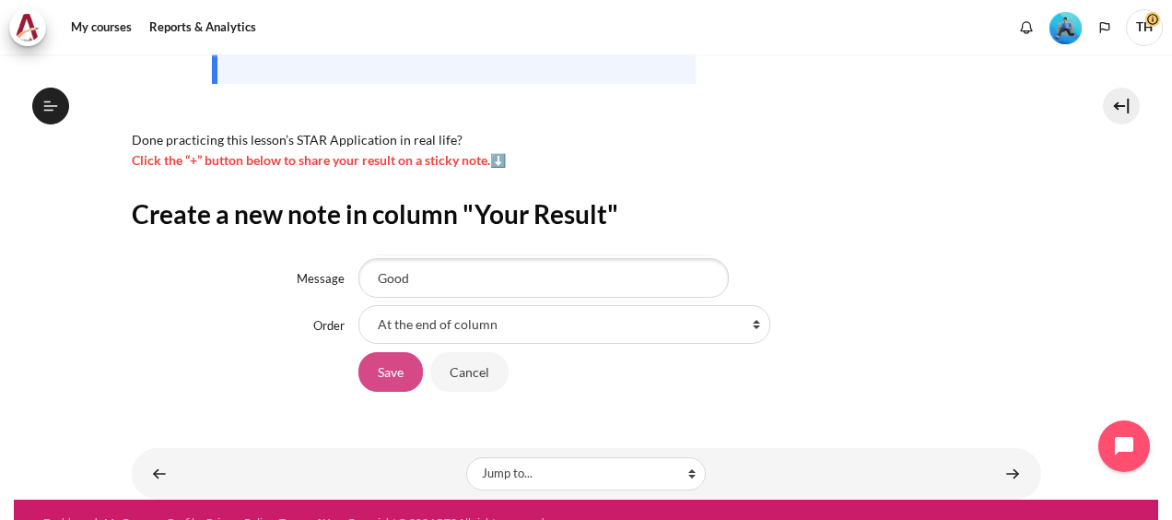
click at [400, 371] on input "Save" at bounding box center [391, 371] width 65 height 39
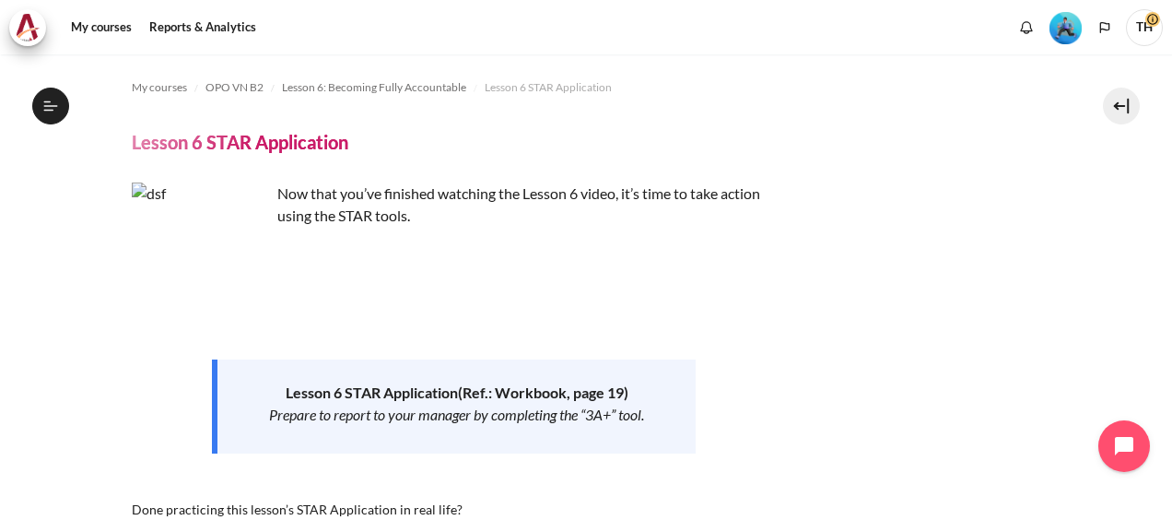
click at [1065, 29] on img "Level #3" at bounding box center [1066, 28] width 32 height 32
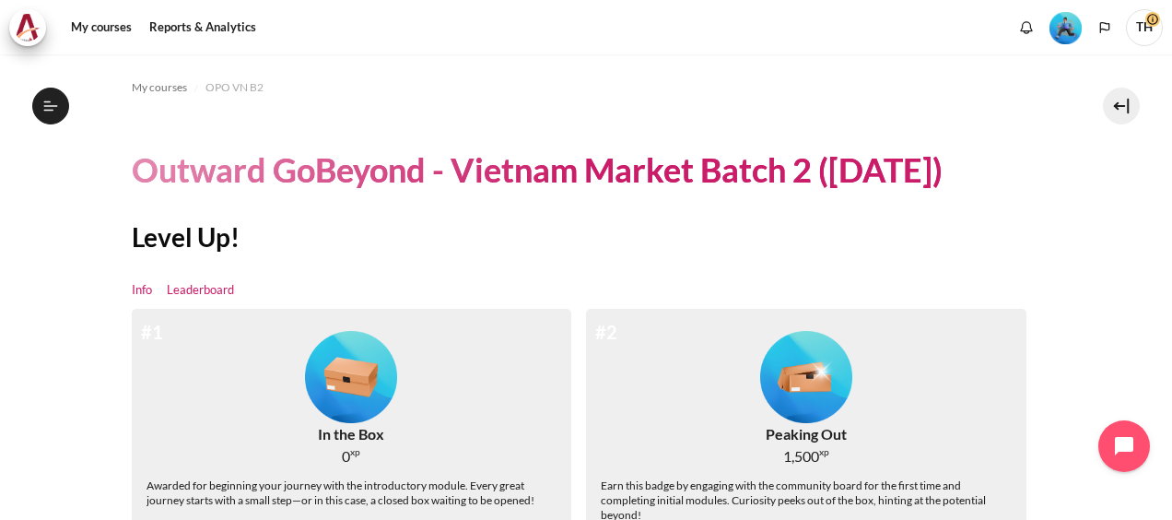
click at [193, 289] on link "Leaderboard" at bounding box center [200, 290] width 67 height 18
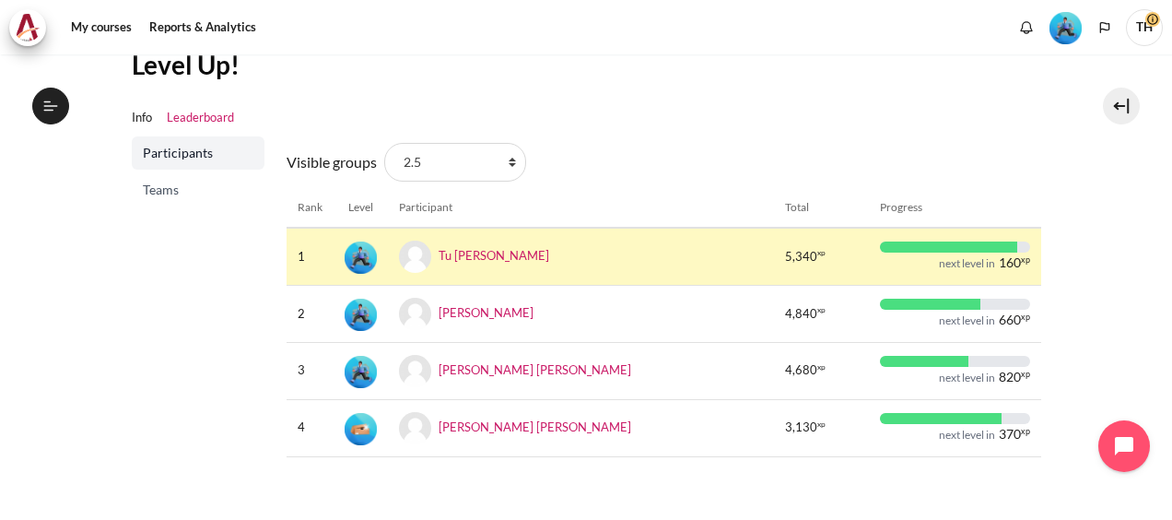
scroll to position [171, 0]
click at [171, 191] on span "Teams" at bounding box center [200, 191] width 114 height 18
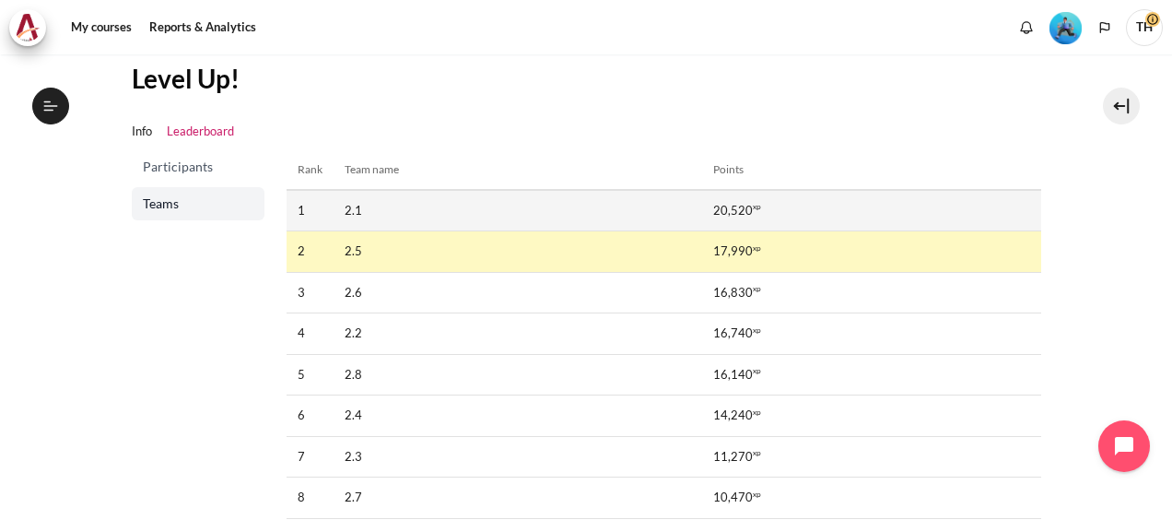
scroll to position [159, 0]
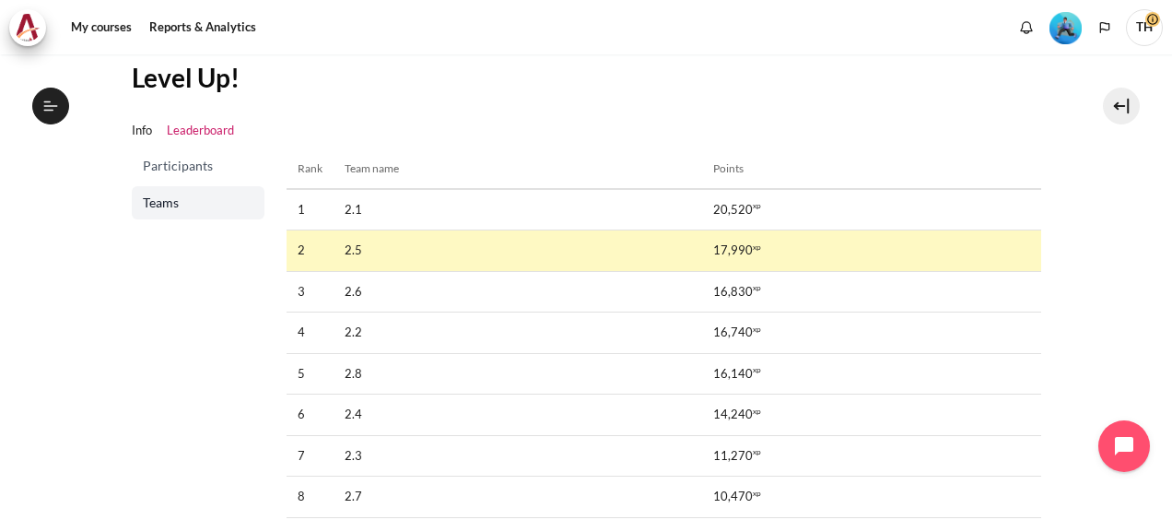
click at [189, 169] on span "Participants" at bounding box center [200, 166] width 114 height 18
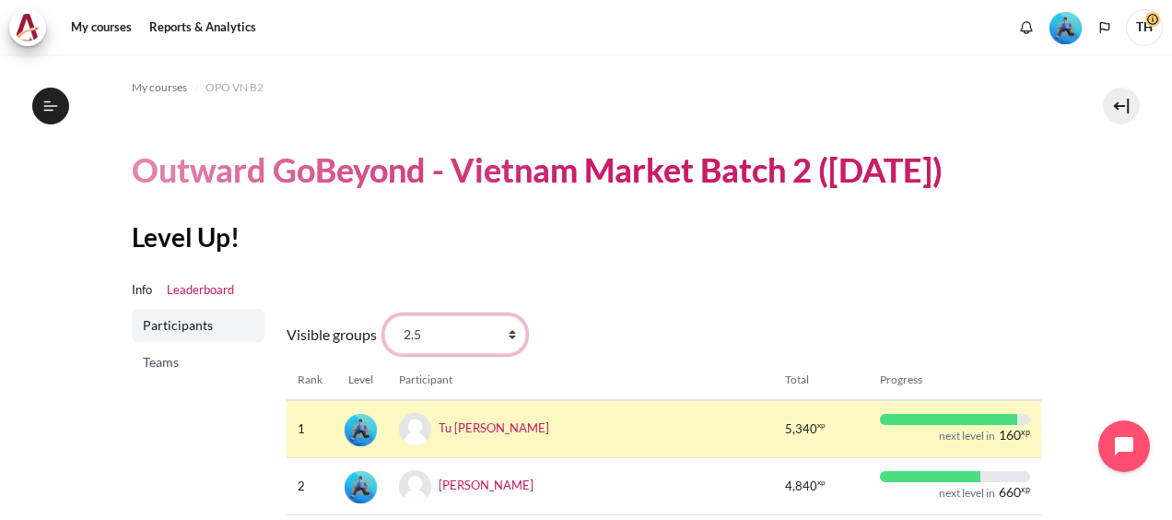
click at [506, 335] on select "All participants 2.5 2.1 2.2 2.3 2.4 2.6 2.7 2.8" at bounding box center [455, 334] width 142 height 39
select select "4944"
click at [384, 315] on select "All participants 2.5 2.1 2.2 2.3 2.4 2.6 2.7 2.8" at bounding box center [455, 334] width 142 height 39
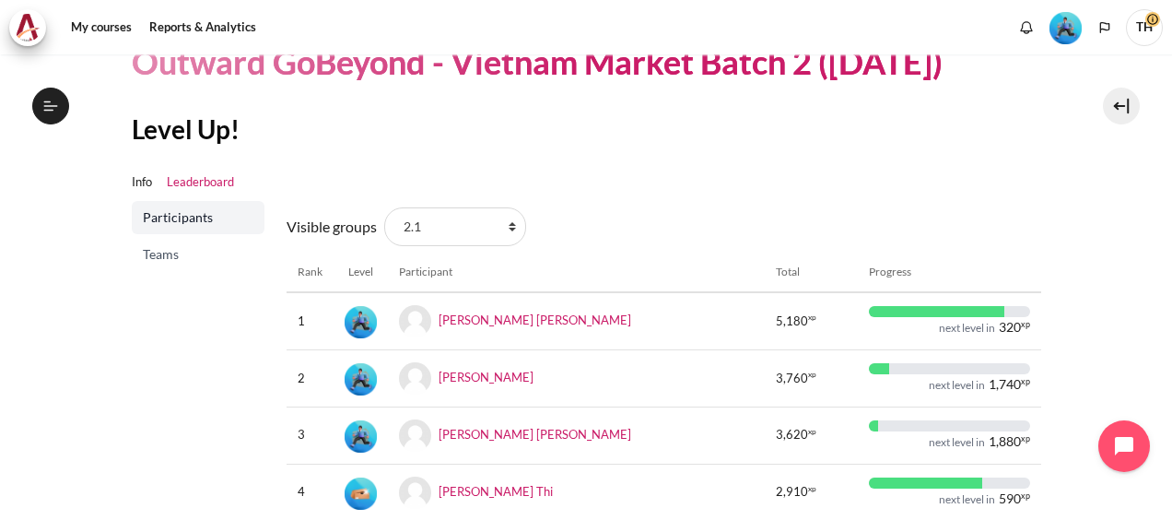
scroll to position [106, 0]
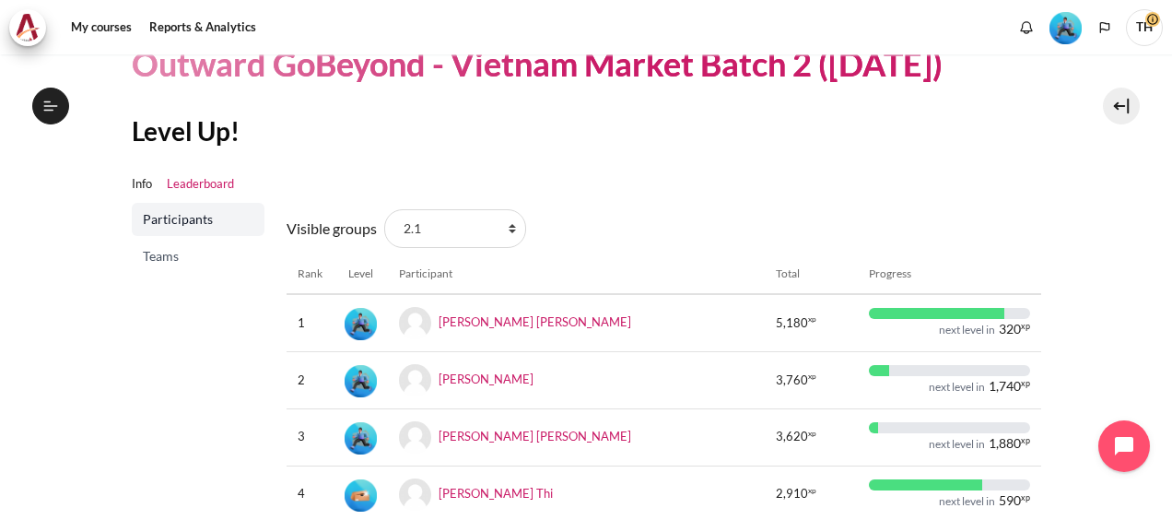
click at [973, 30] on div "My courses Reports & Analytics" at bounding box center [586, 27] width 1154 height 37
